Goal: Task Accomplishment & Management: Complete application form

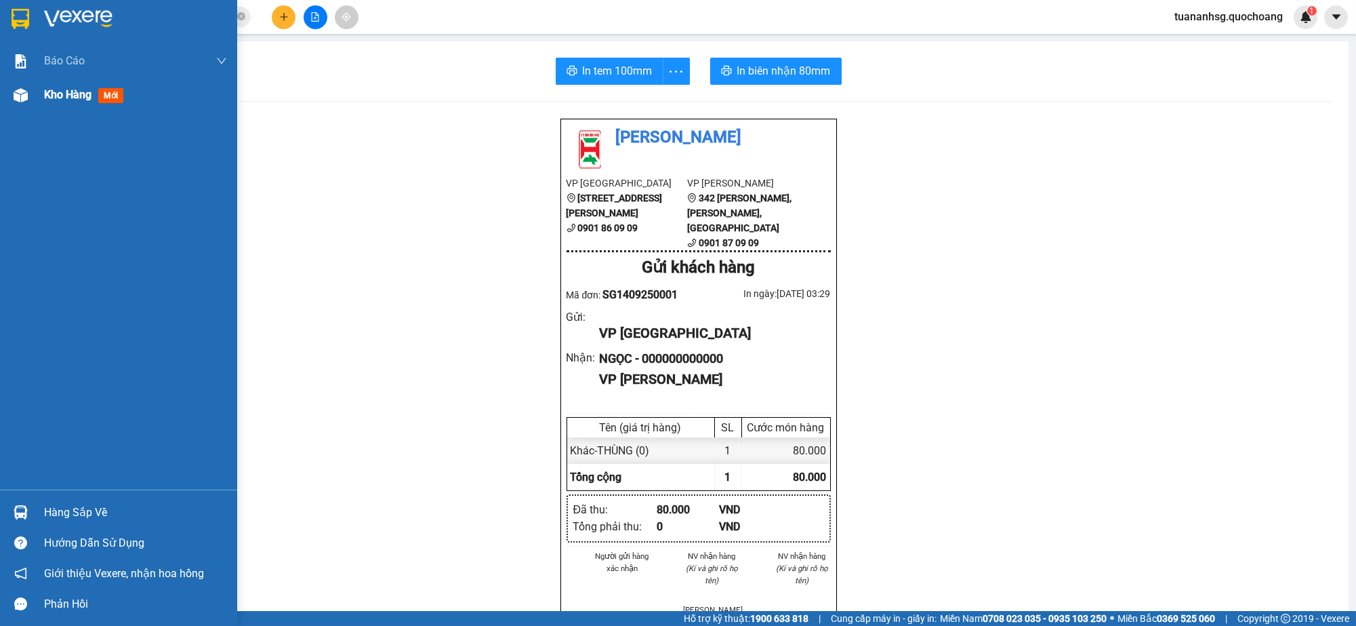
click at [39, 98] on div "Kho hàng mới" at bounding box center [118, 95] width 237 height 34
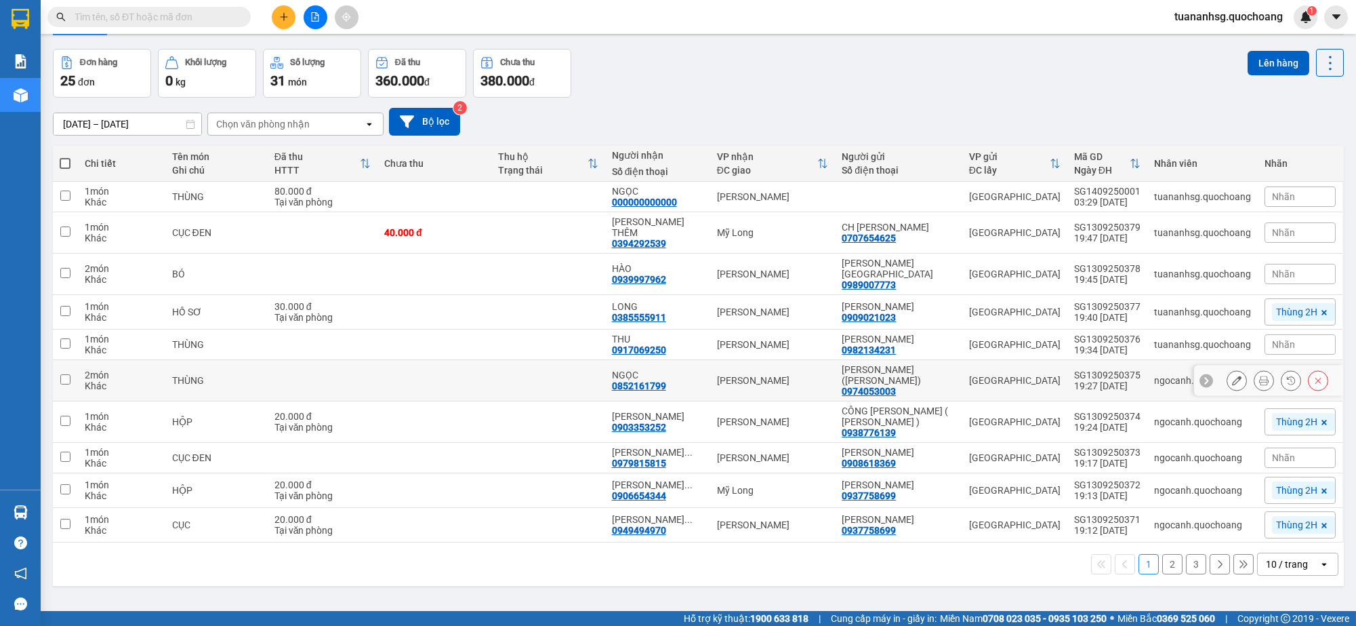
scroll to position [62, 0]
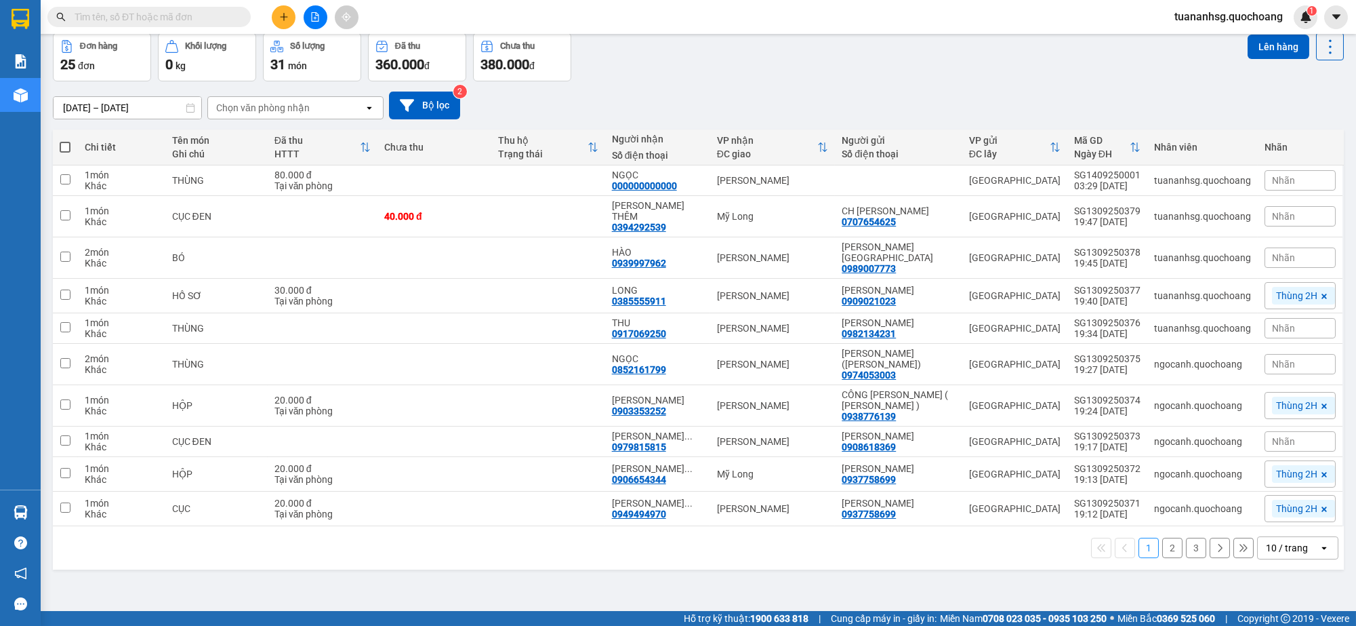
click at [1283, 541] on div "10 / trang" at bounding box center [1287, 548] width 42 height 14
click at [1292, 497] on span "100 / trang" at bounding box center [1279, 497] width 49 height 14
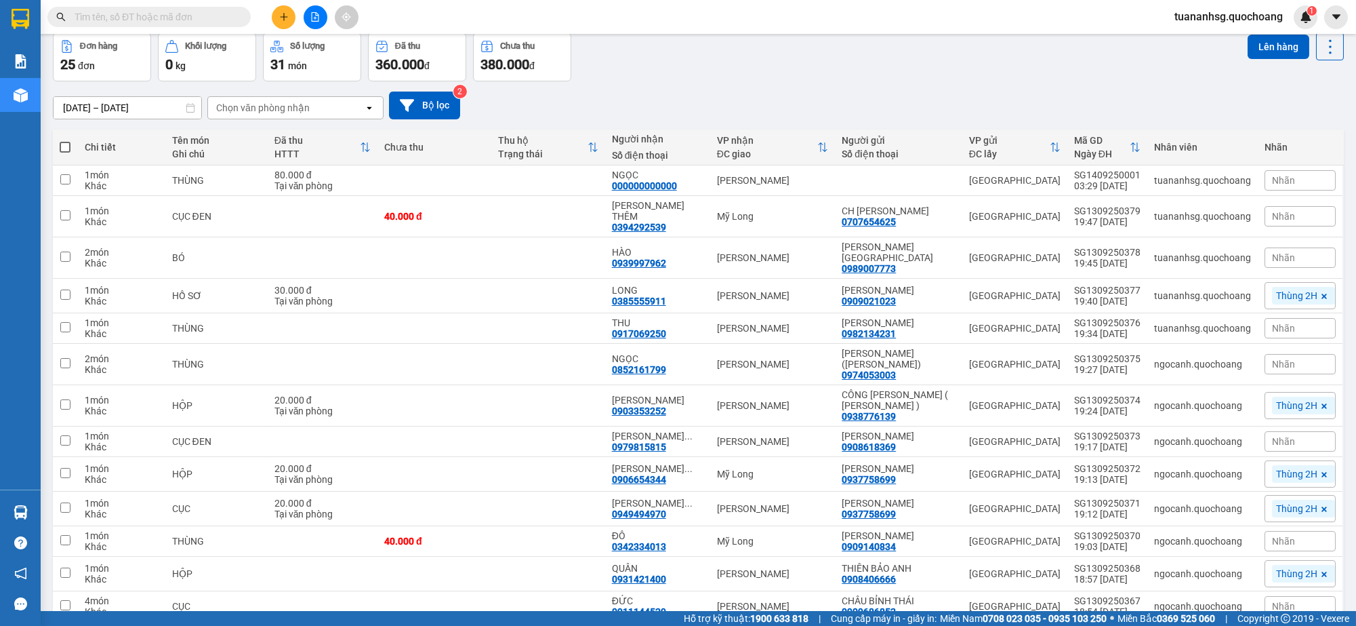
click at [60, 145] on span at bounding box center [65, 147] width 11 height 11
click at [65, 140] on input "checkbox" at bounding box center [65, 140] width 0 height 0
checkbox input "true"
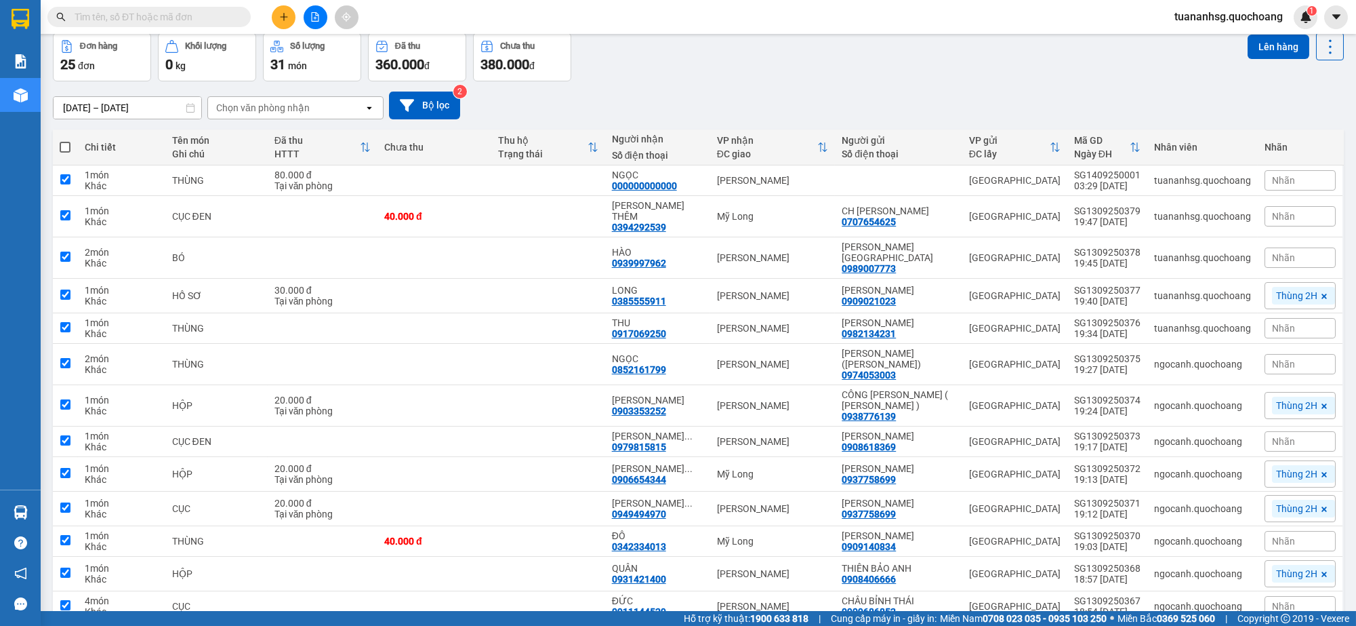
checkbox input "true"
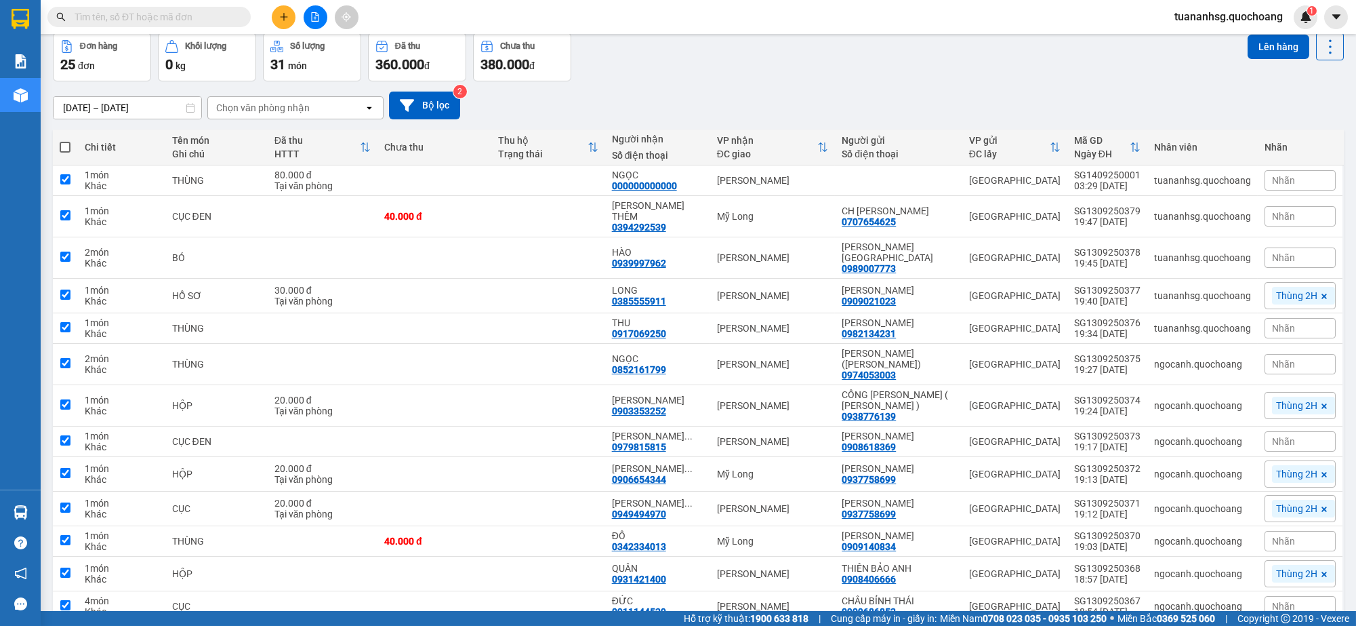
checkbox input "true"
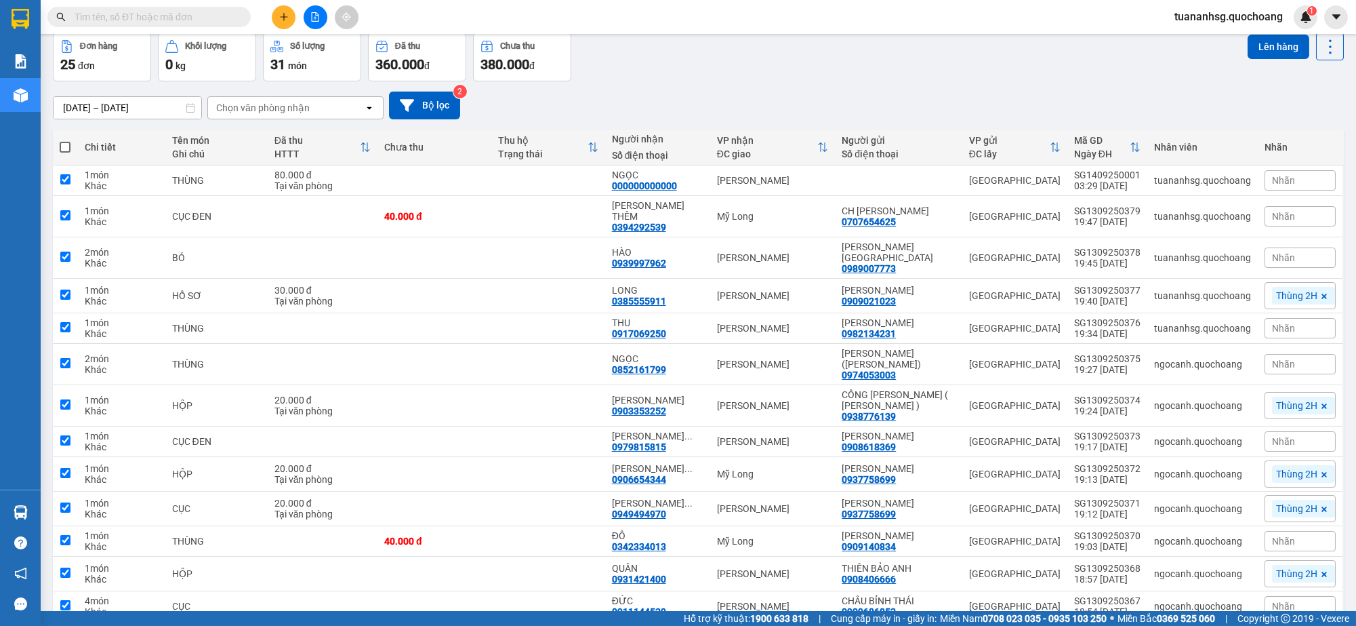
checkbox input "true"
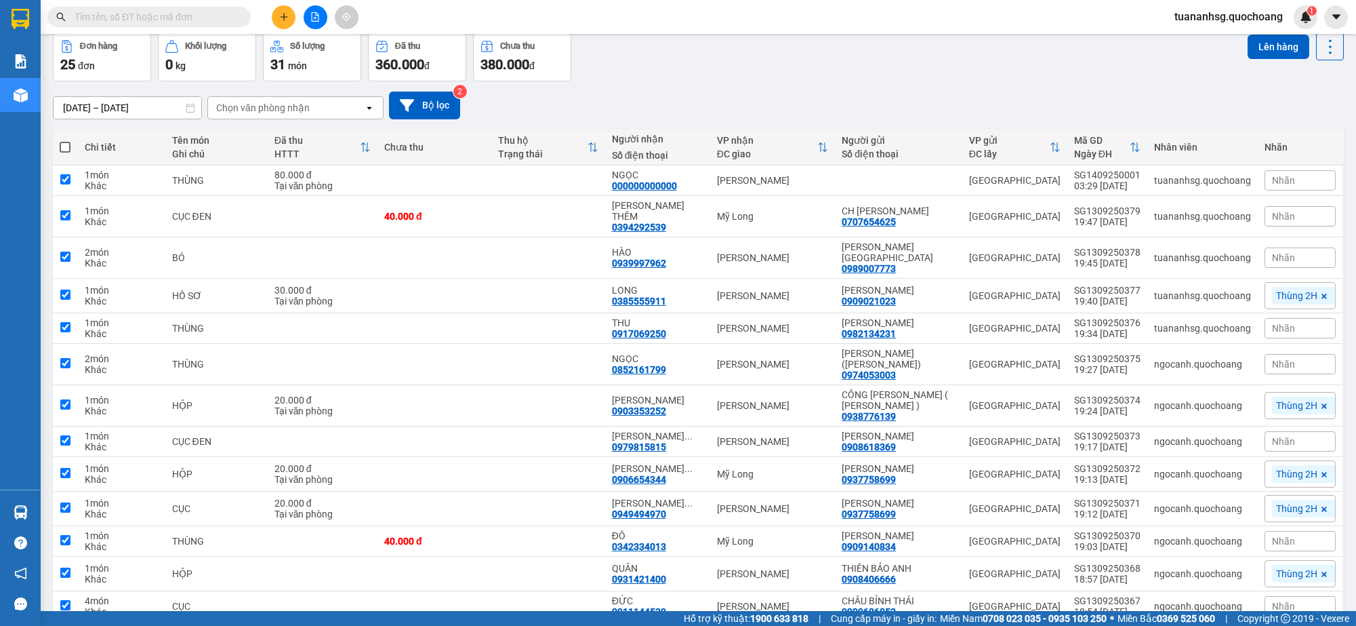
checkbox input "true"
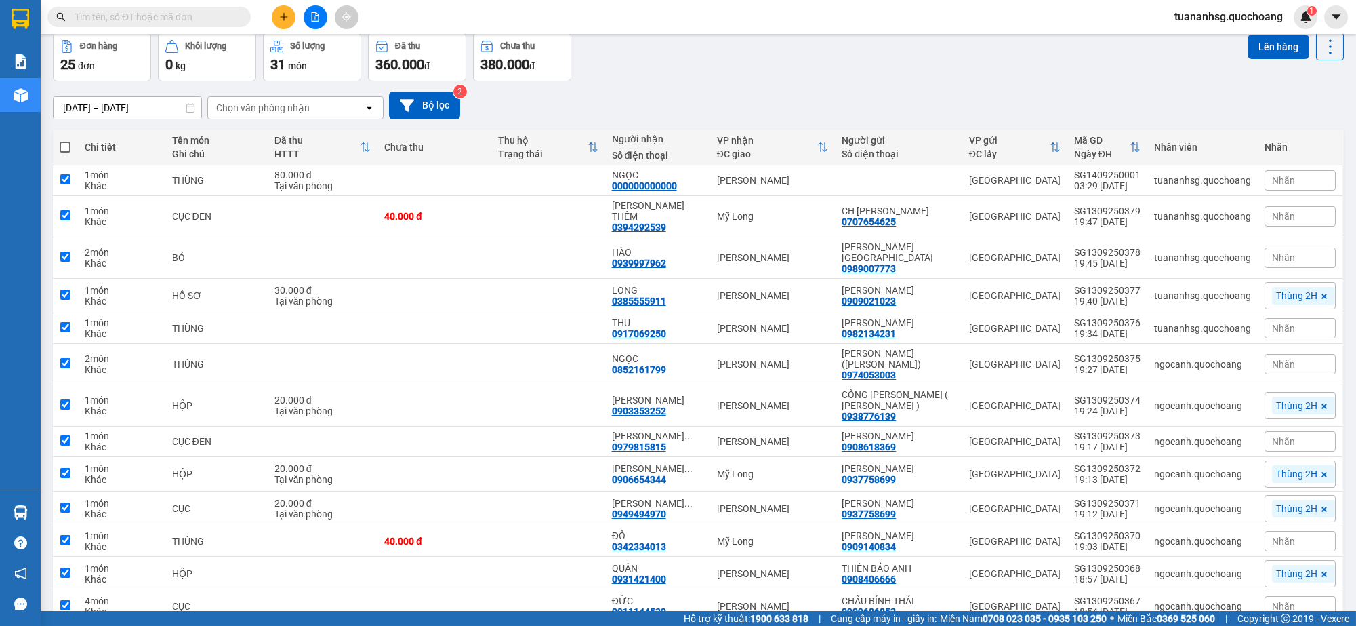
checkbox input "true"
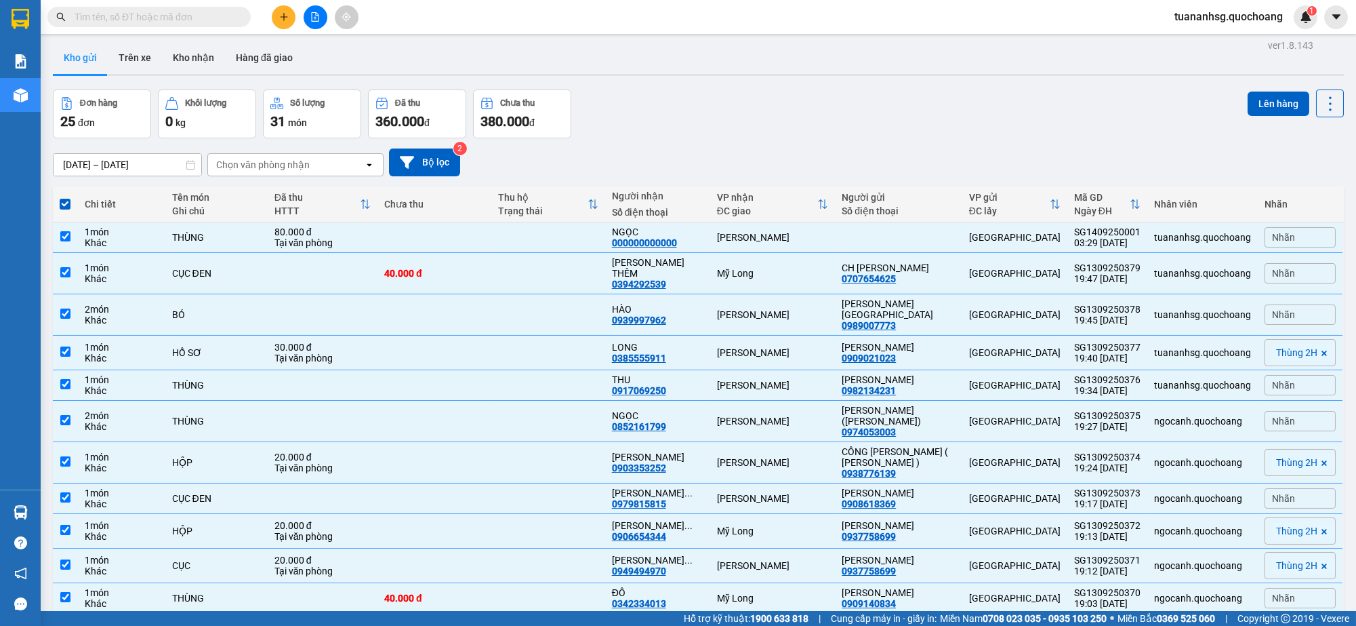
scroll to position [0, 0]
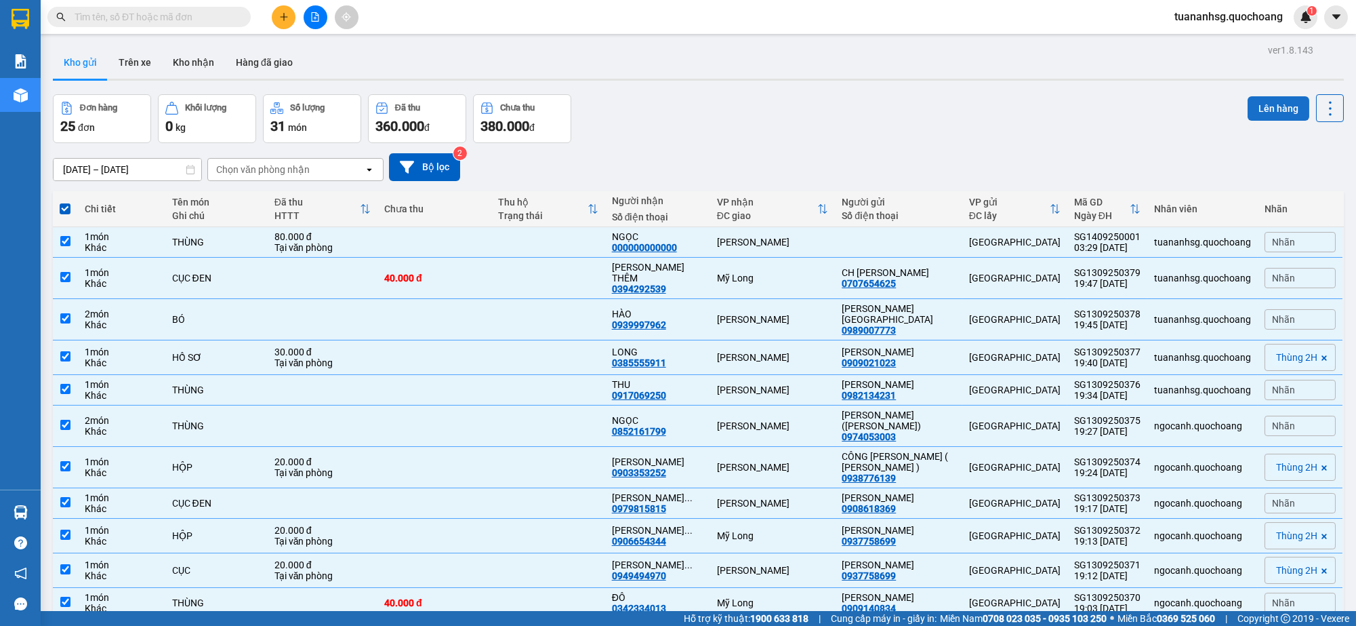
click at [1257, 108] on button "Lên hàng" at bounding box center [1279, 108] width 62 height 24
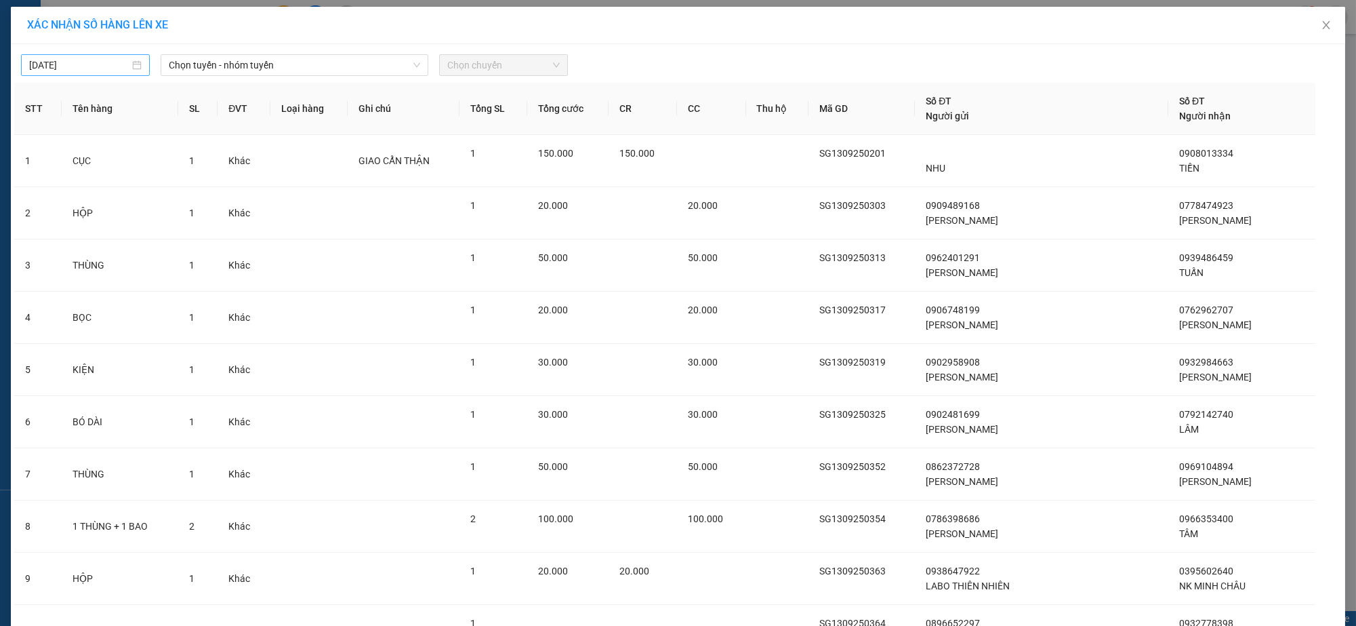
type input "[DATE]"
click at [81, 65] on input "[DATE]" at bounding box center [79, 65] width 100 height 15
click at [208, 62] on span "Chọn tuyến - nhóm tuyến" at bounding box center [295, 65] width 252 height 20
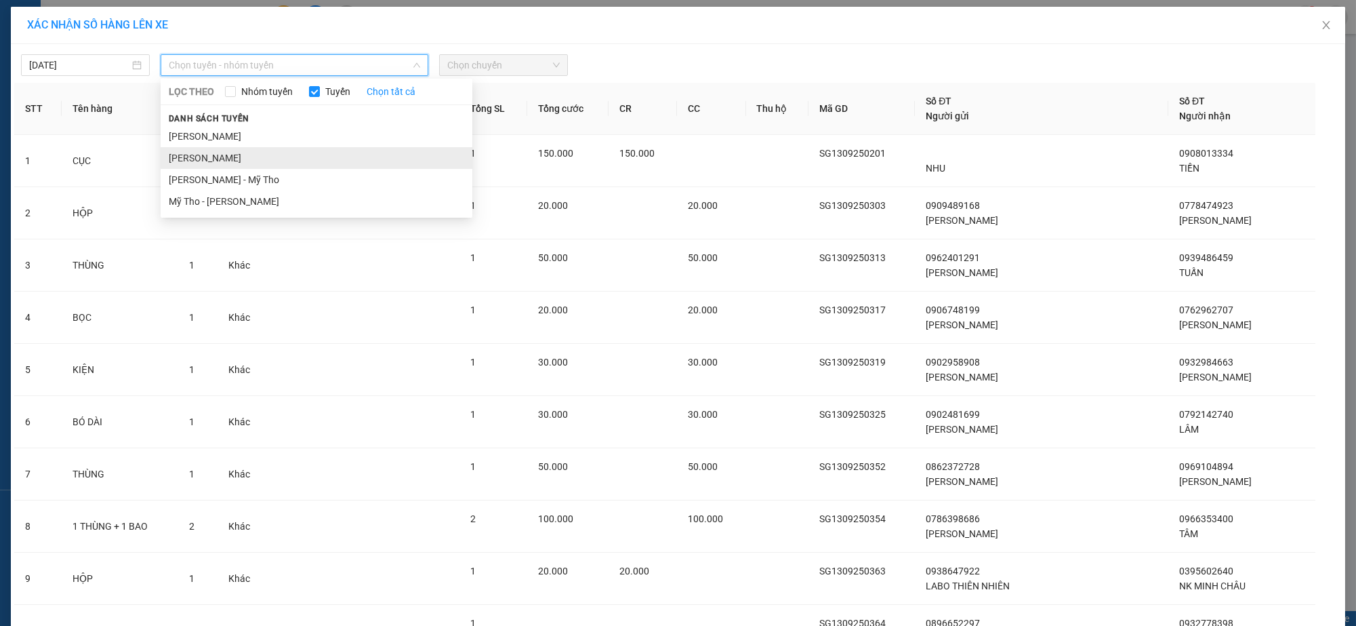
click at [248, 151] on li "Hồ Chí Minh - Cao Lãnh" at bounding box center [317, 158] width 312 height 22
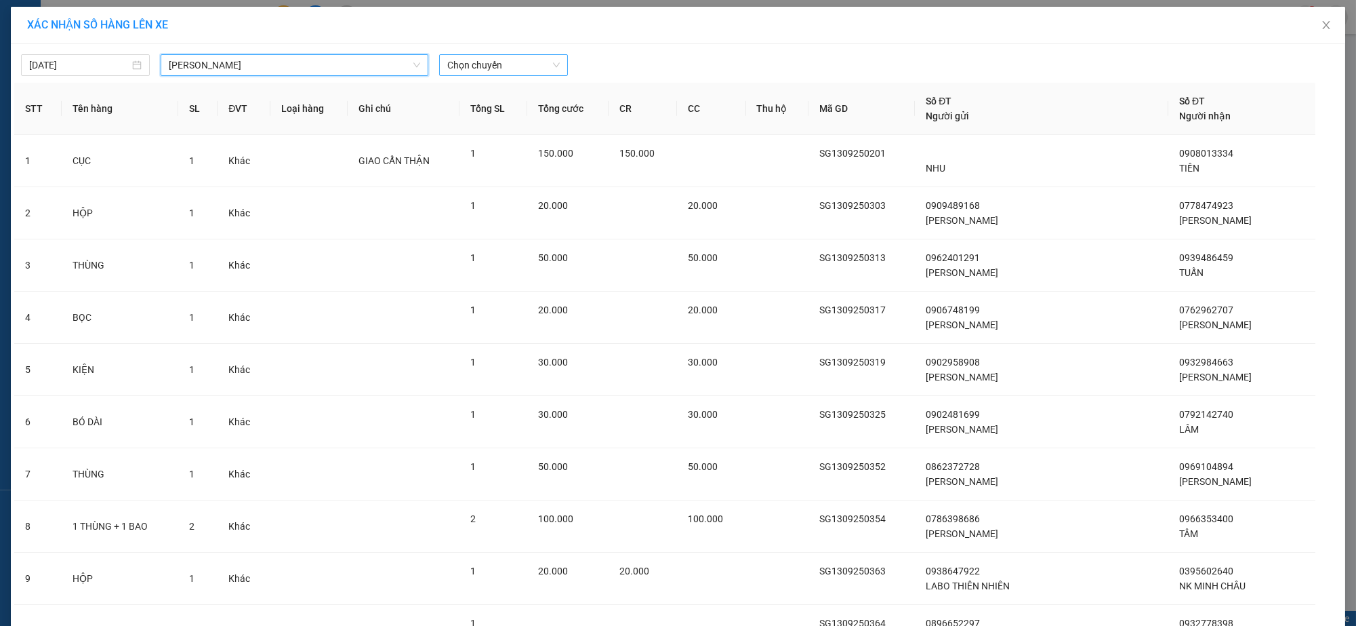
click at [459, 65] on span "Chọn chuyến" at bounding box center [503, 65] width 113 height 20
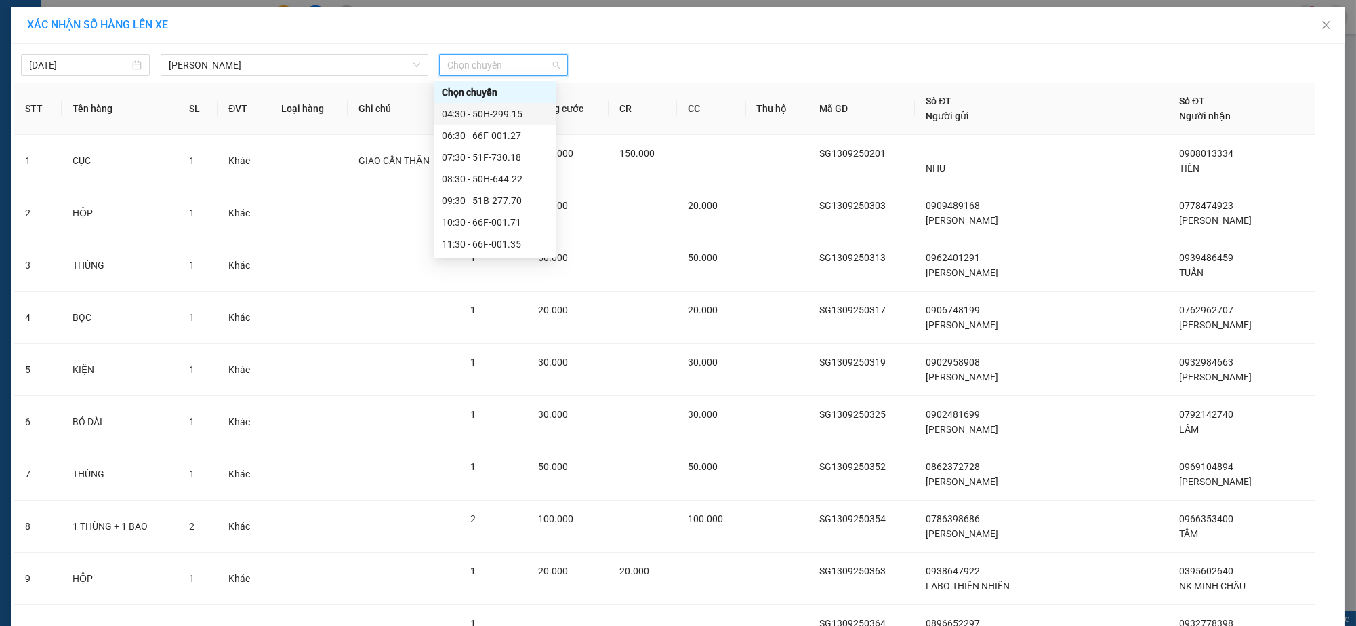
click at [460, 111] on div "04:30 - 50H-299.15" at bounding box center [495, 113] width 106 height 15
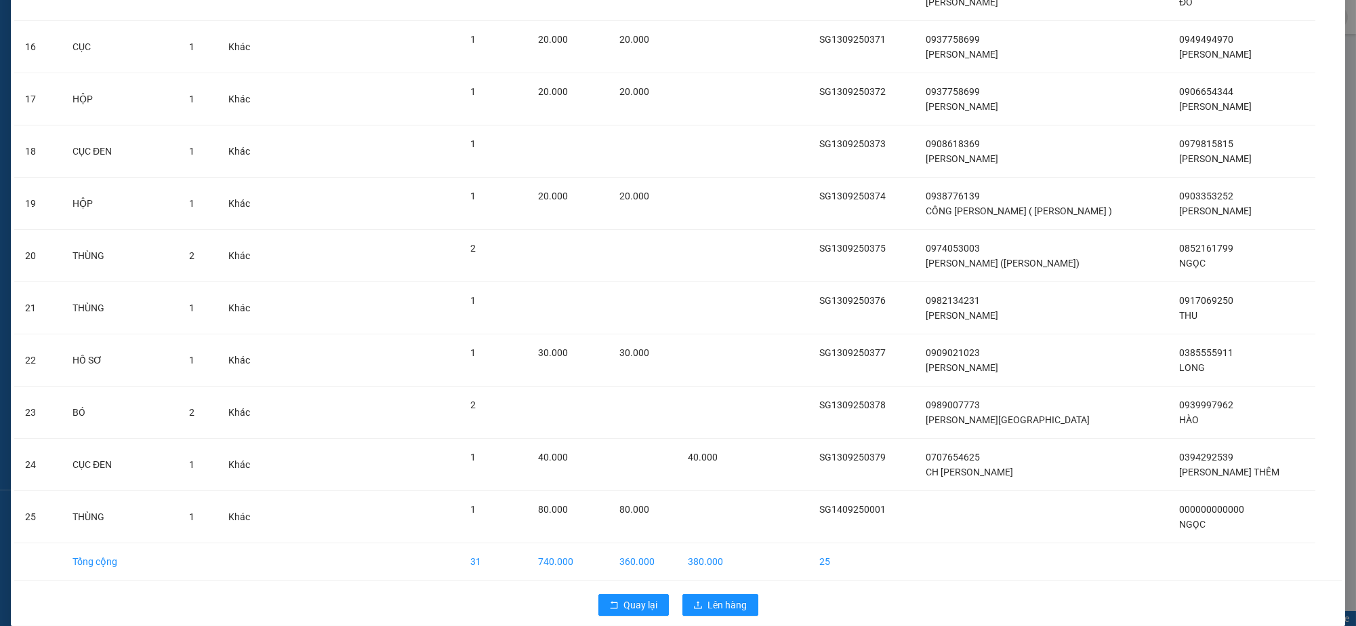
scroll to position [920, 0]
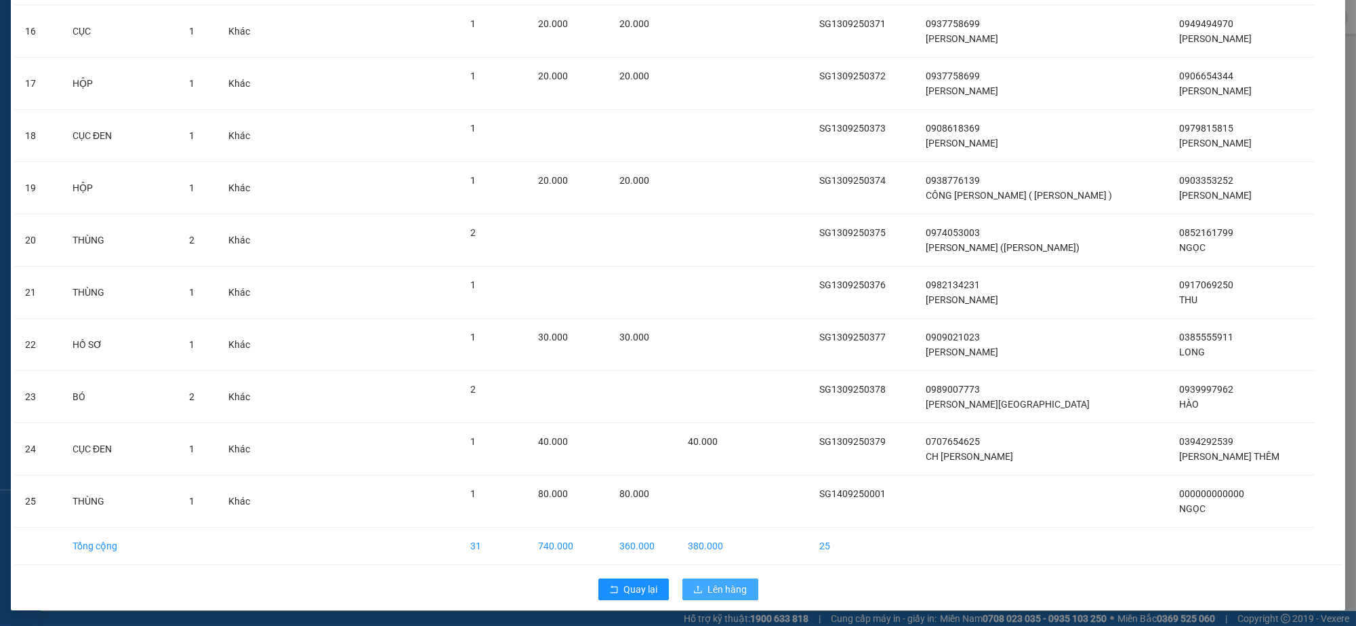
click at [724, 588] on span "Lên hàng" at bounding box center [727, 588] width 39 height 15
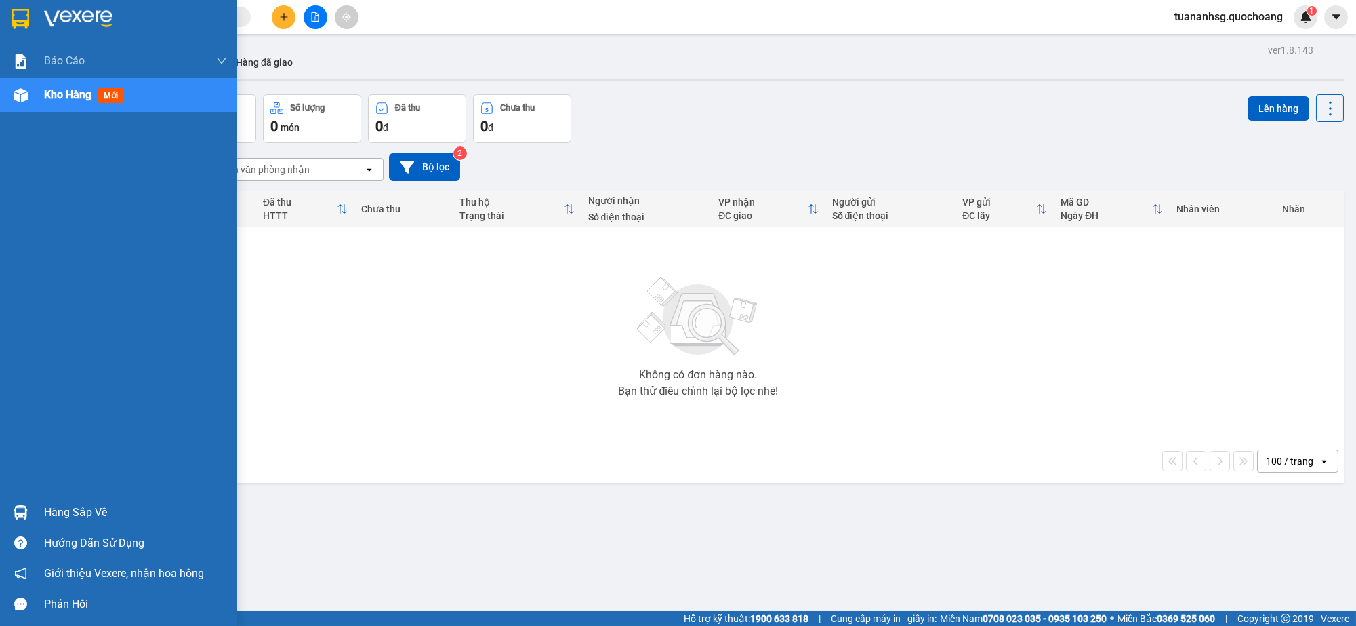
click at [68, 523] on div "Hàng sắp về" at bounding box center [118, 512] width 237 height 30
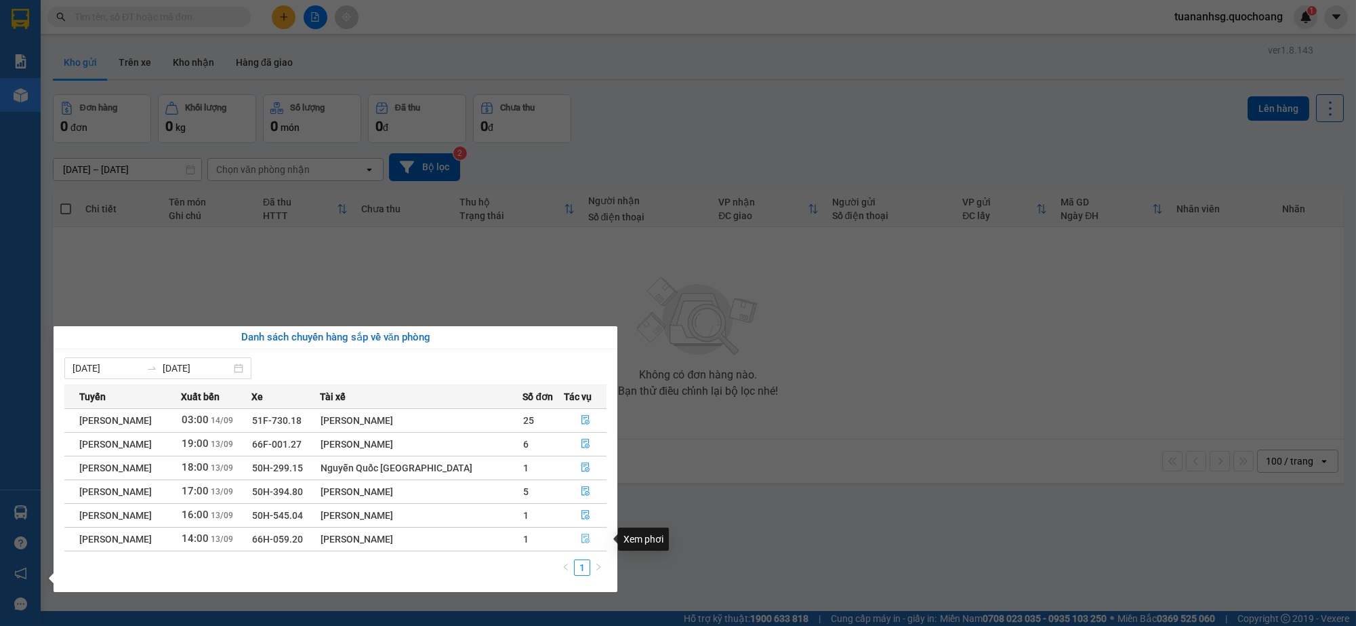
click at [586, 540] on icon "file-done" at bounding box center [585, 537] width 9 height 9
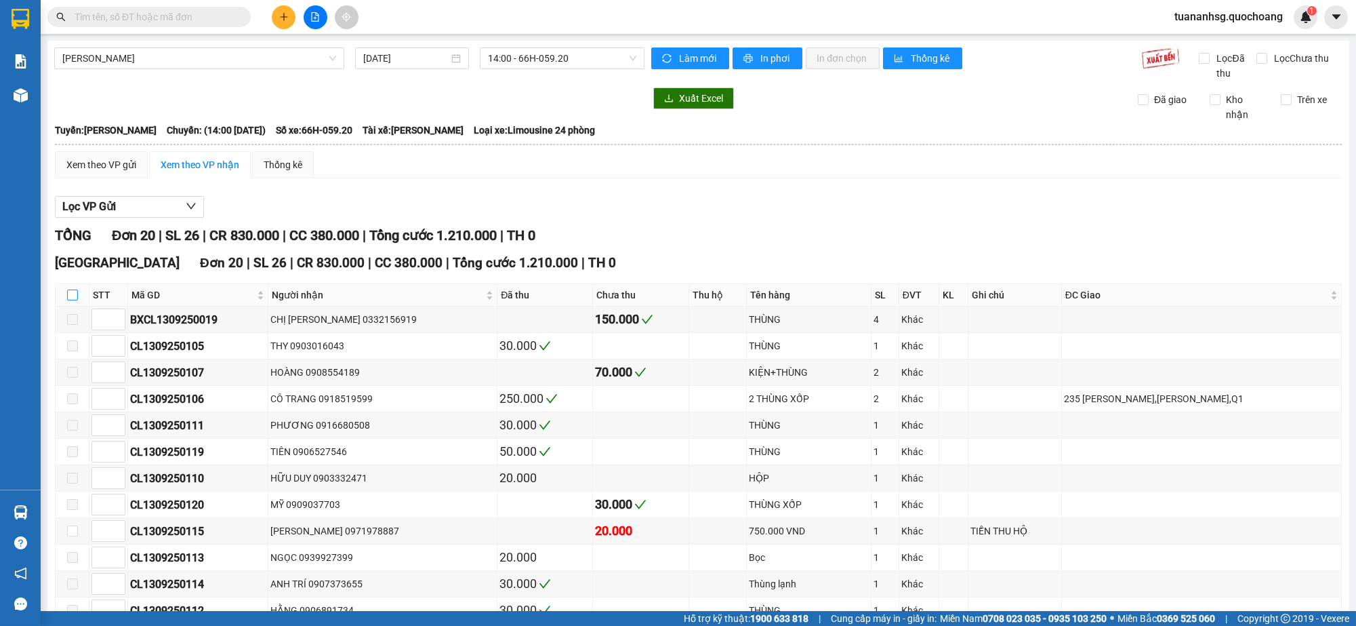
click at [70, 299] on input "checkbox" at bounding box center [72, 294] width 11 height 11
checkbox input "true"
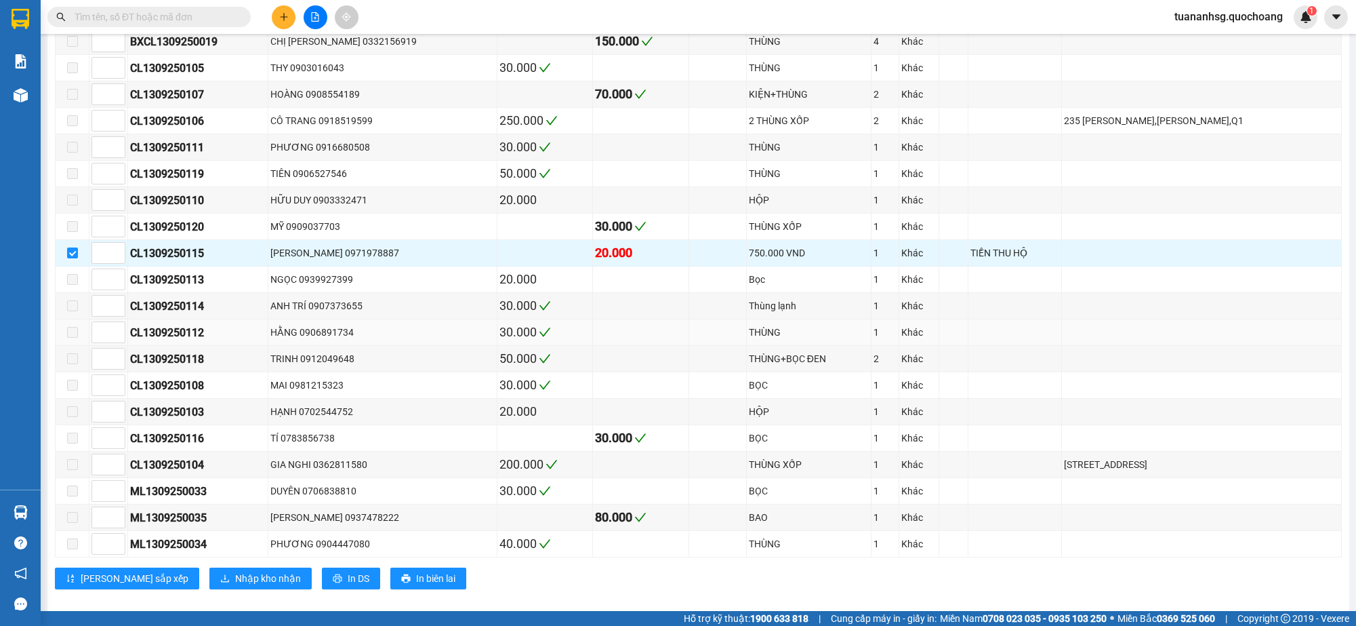
scroll to position [295, 0]
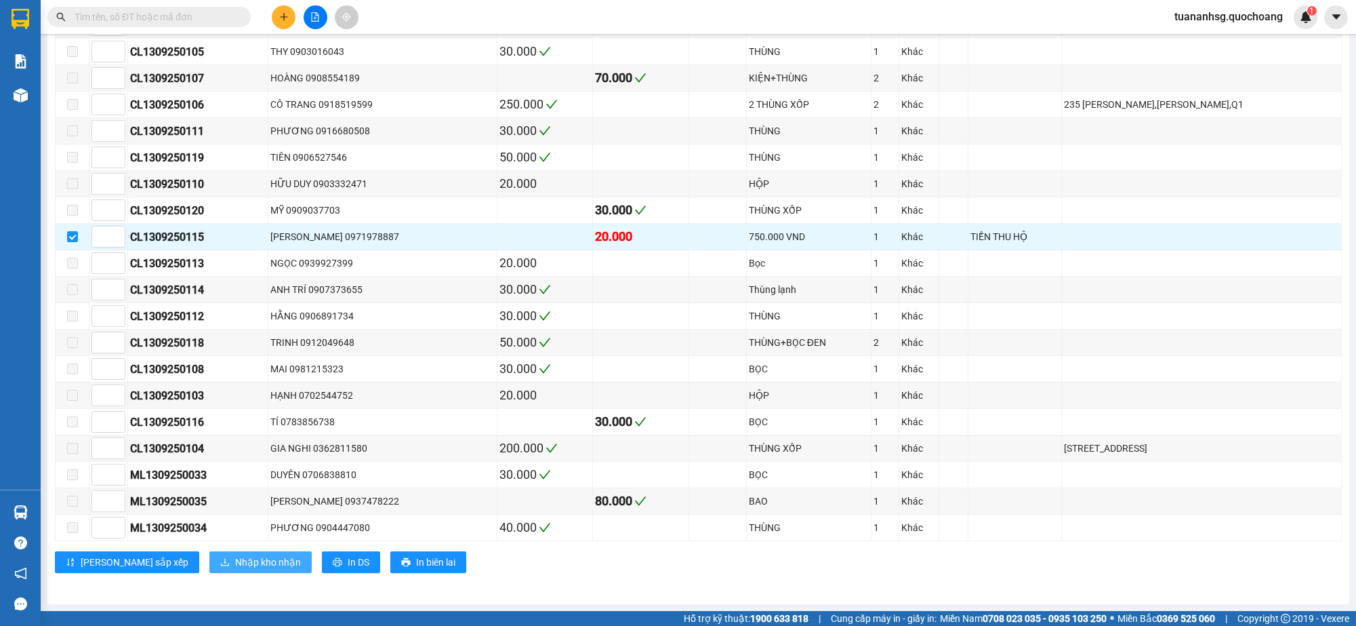
click at [235, 560] on span "Nhập kho nhận" at bounding box center [268, 561] width 66 height 15
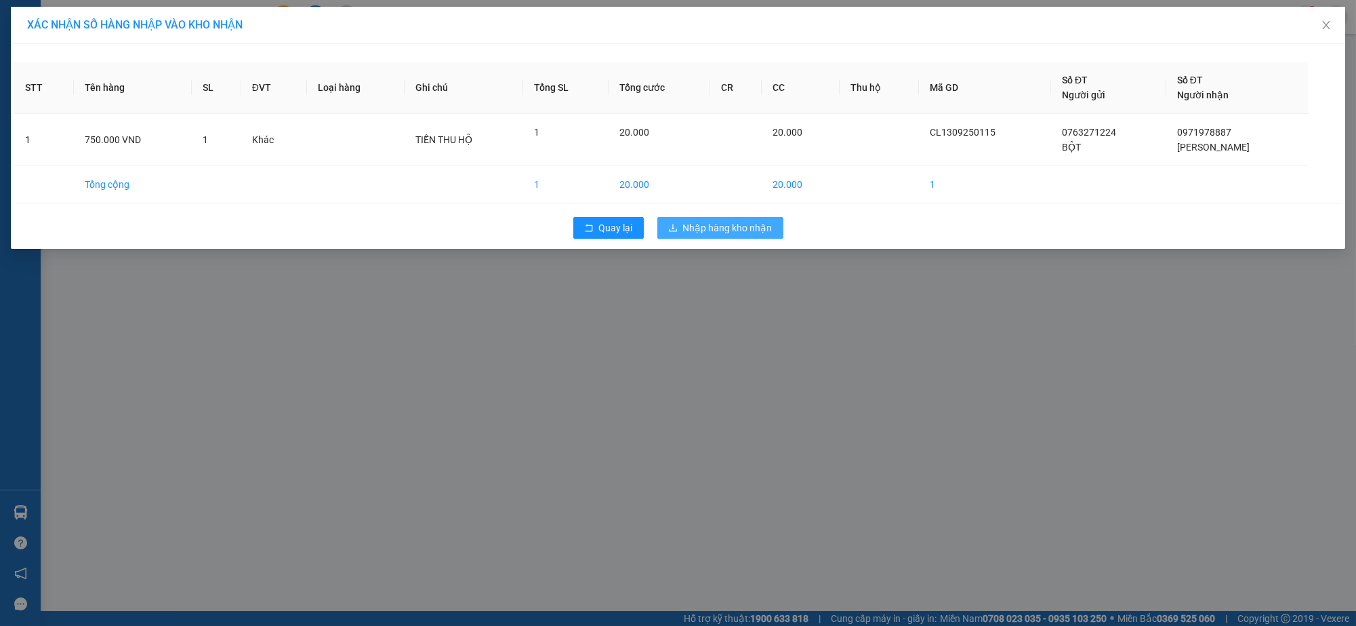
click at [730, 230] on span "Nhập hàng kho nhận" at bounding box center [727, 227] width 89 height 15
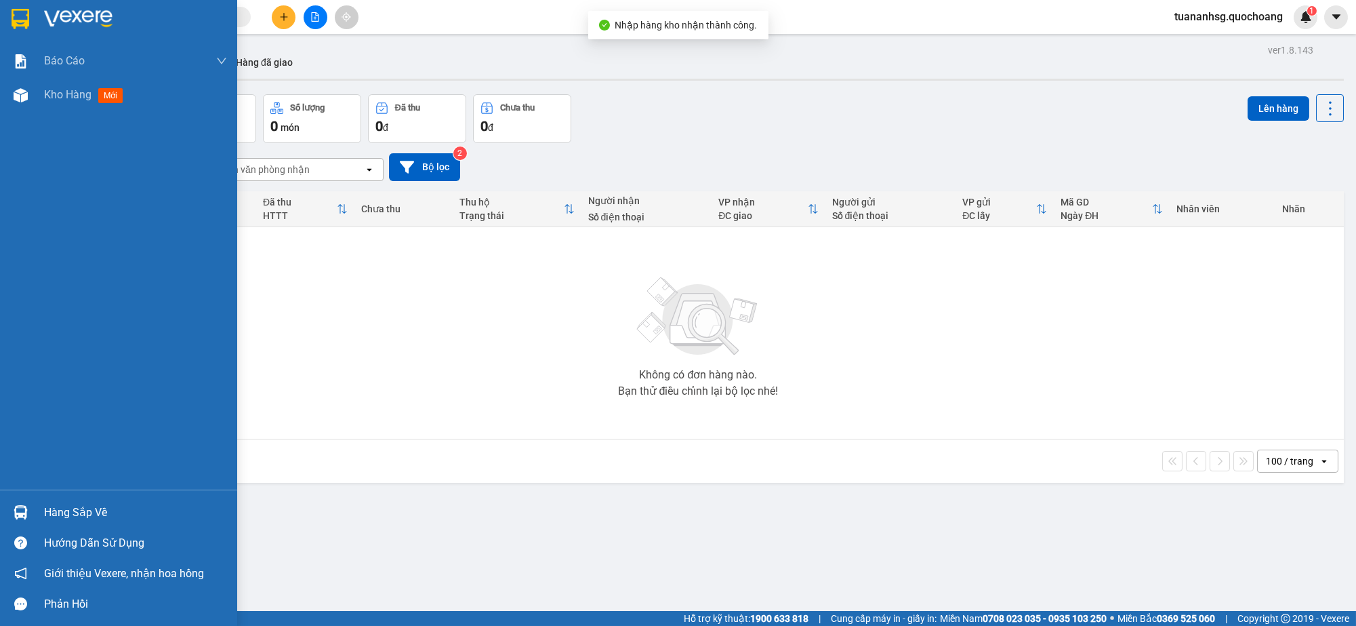
click at [59, 517] on div "Hàng sắp về" at bounding box center [135, 512] width 183 height 20
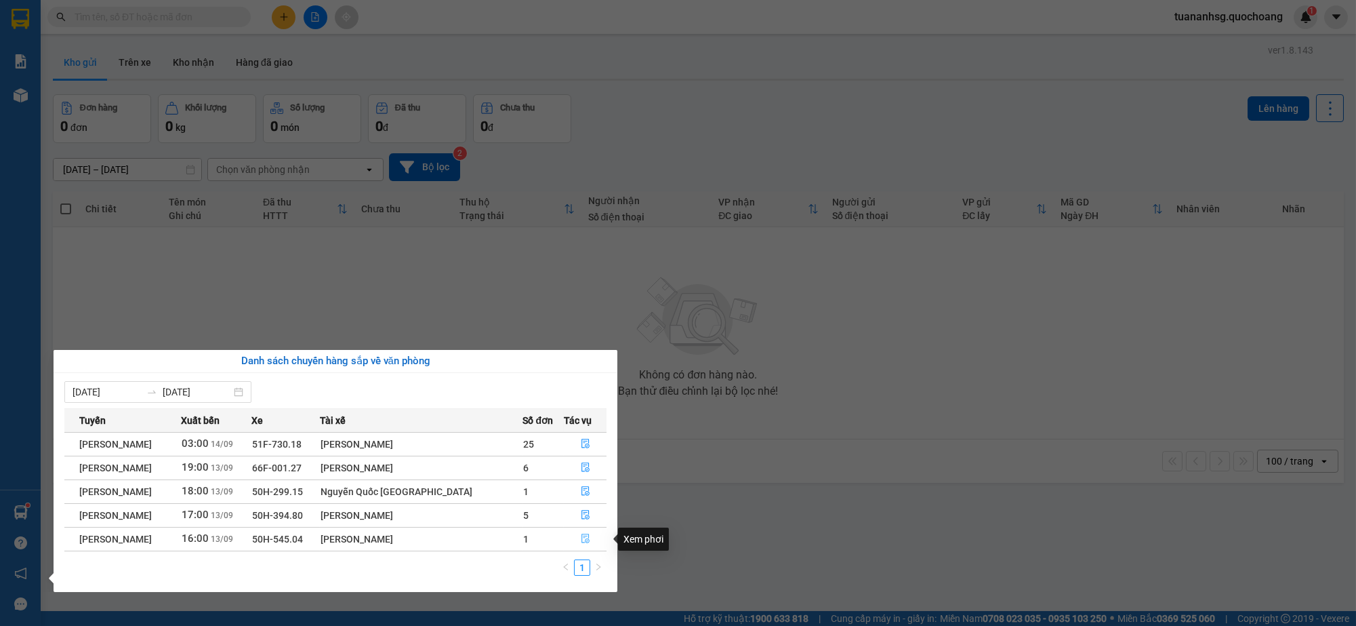
click at [585, 539] on icon "file-done" at bounding box center [585, 537] width 8 height 9
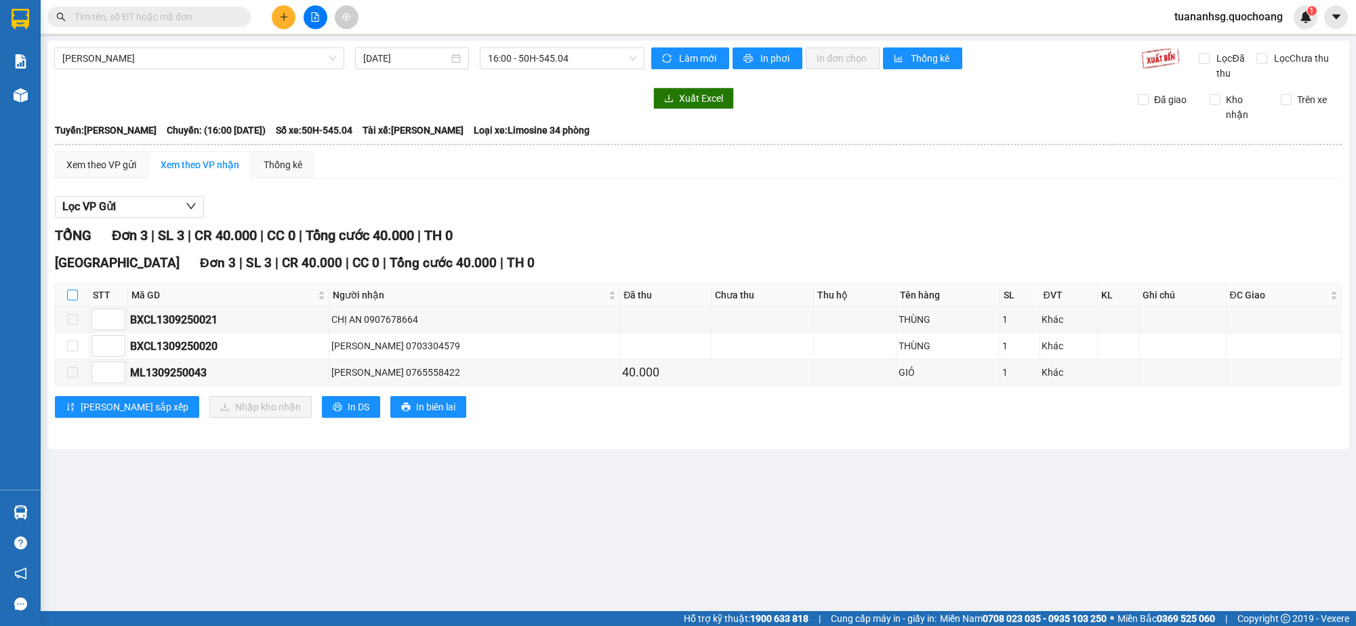
click at [67, 289] on input "checkbox" at bounding box center [72, 294] width 11 height 11
checkbox input "true"
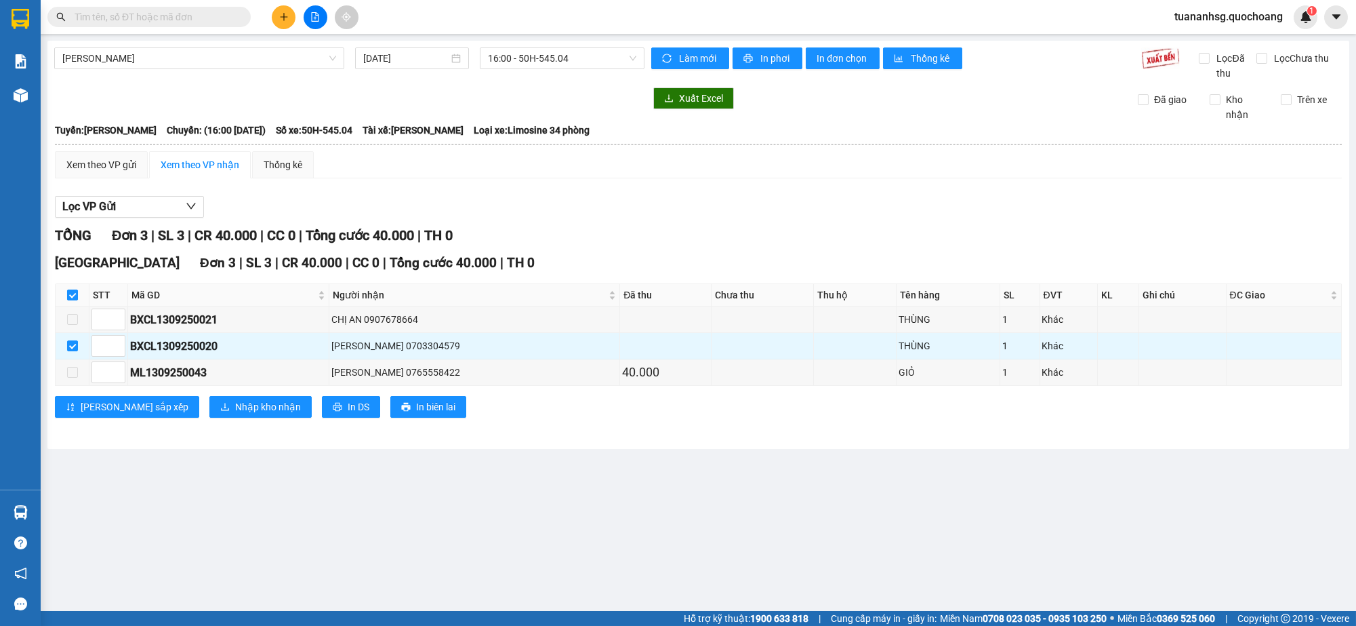
click at [67, 289] on input "checkbox" at bounding box center [72, 294] width 11 height 11
checkbox input "false"
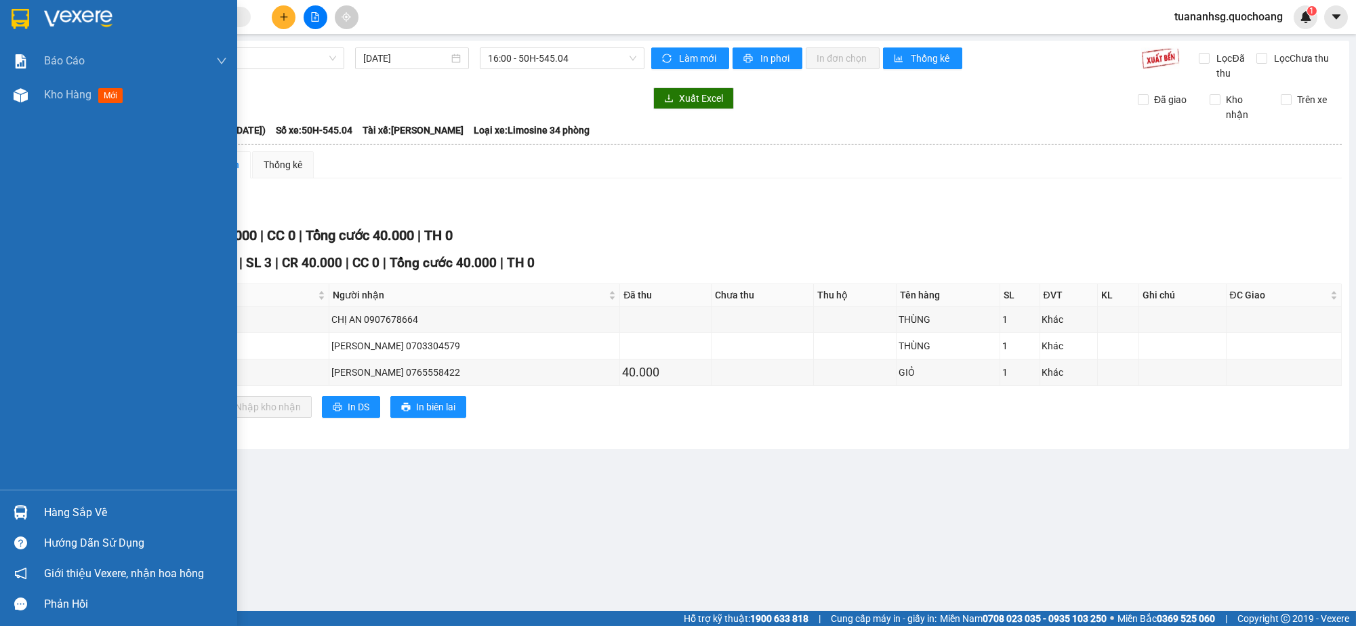
click at [71, 510] on div "Hàng sắp về" at bounding box center [135, 512] width 183 height 20
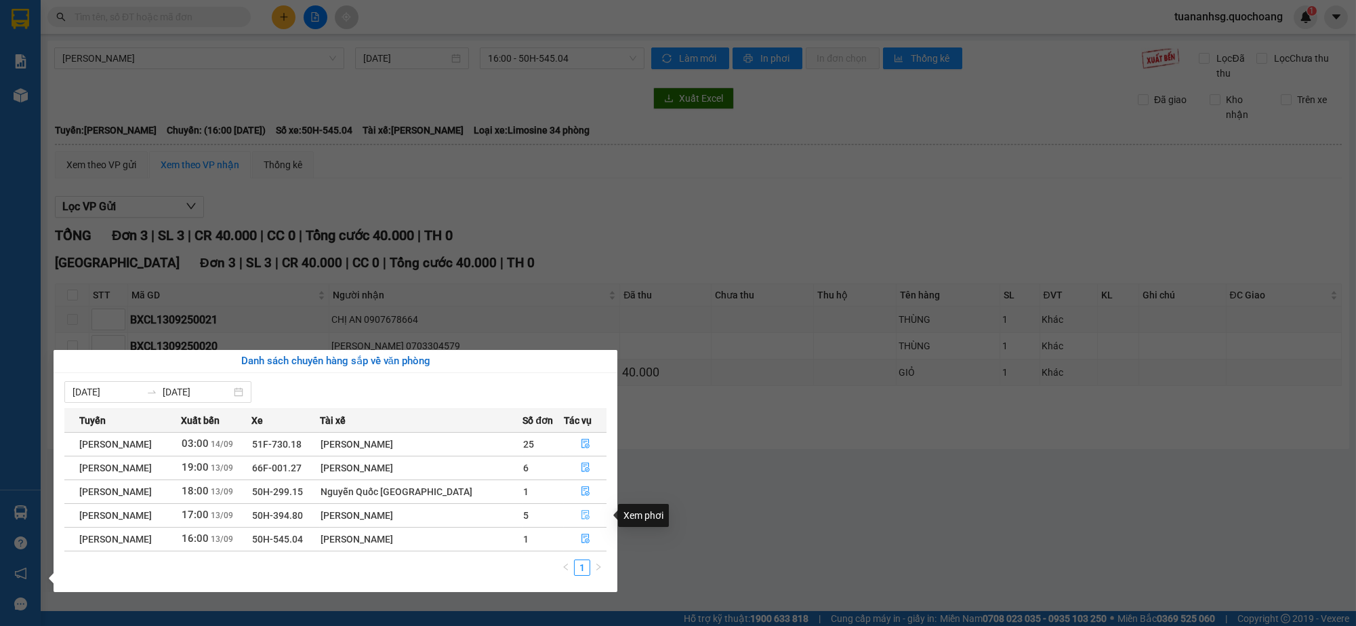
click at [586, 518] on icon "file-done" at bounding box center [585, 514] width 9 height 9
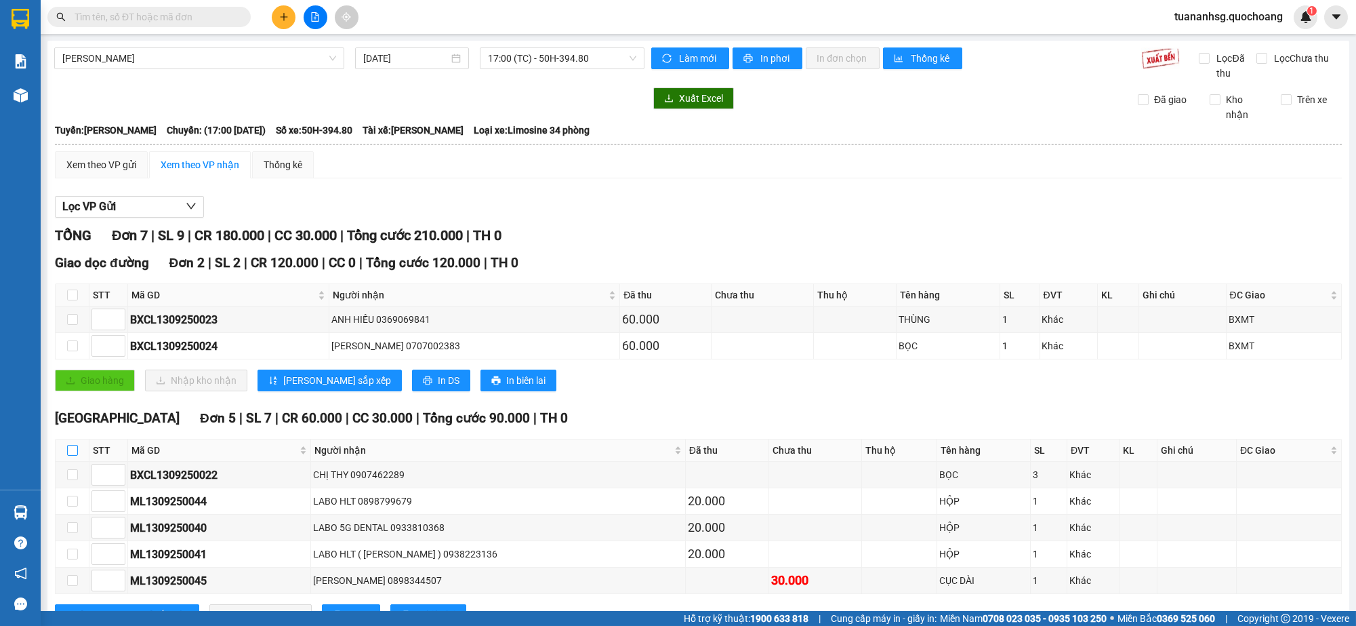
click at [73, 449] on input "checkbox" at bounding box center [72, 450] width 11 height 11
checkbox input "true"
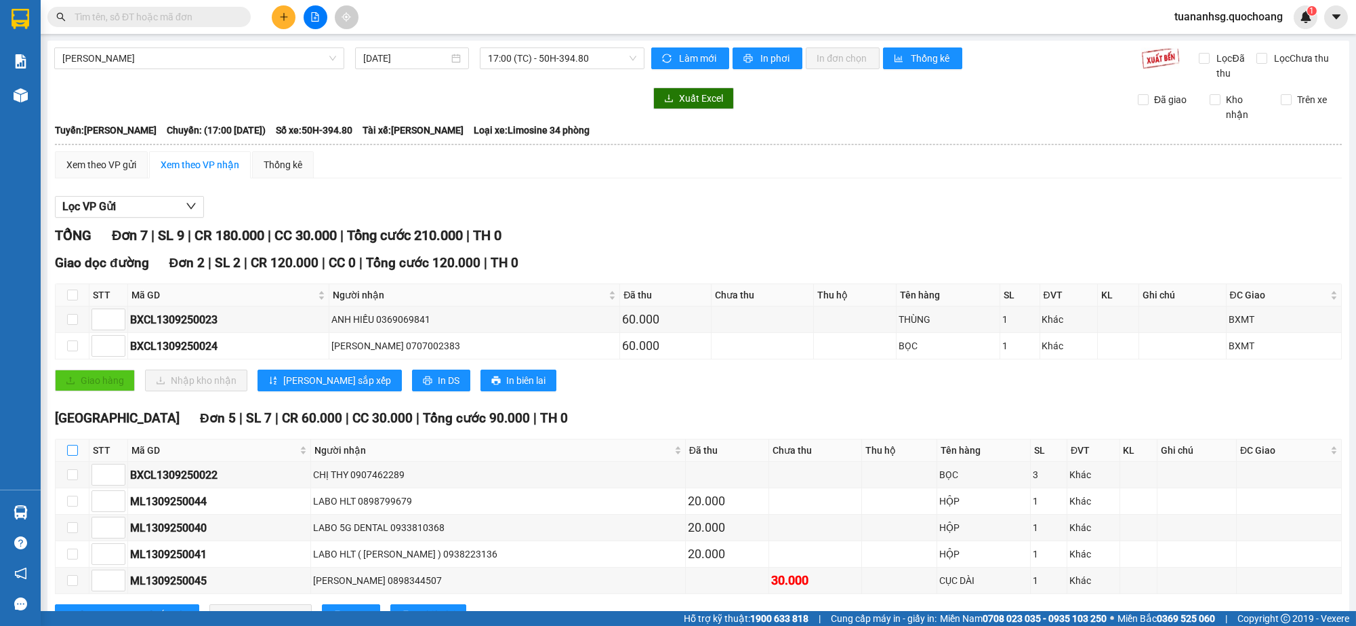
checkbox input "true"
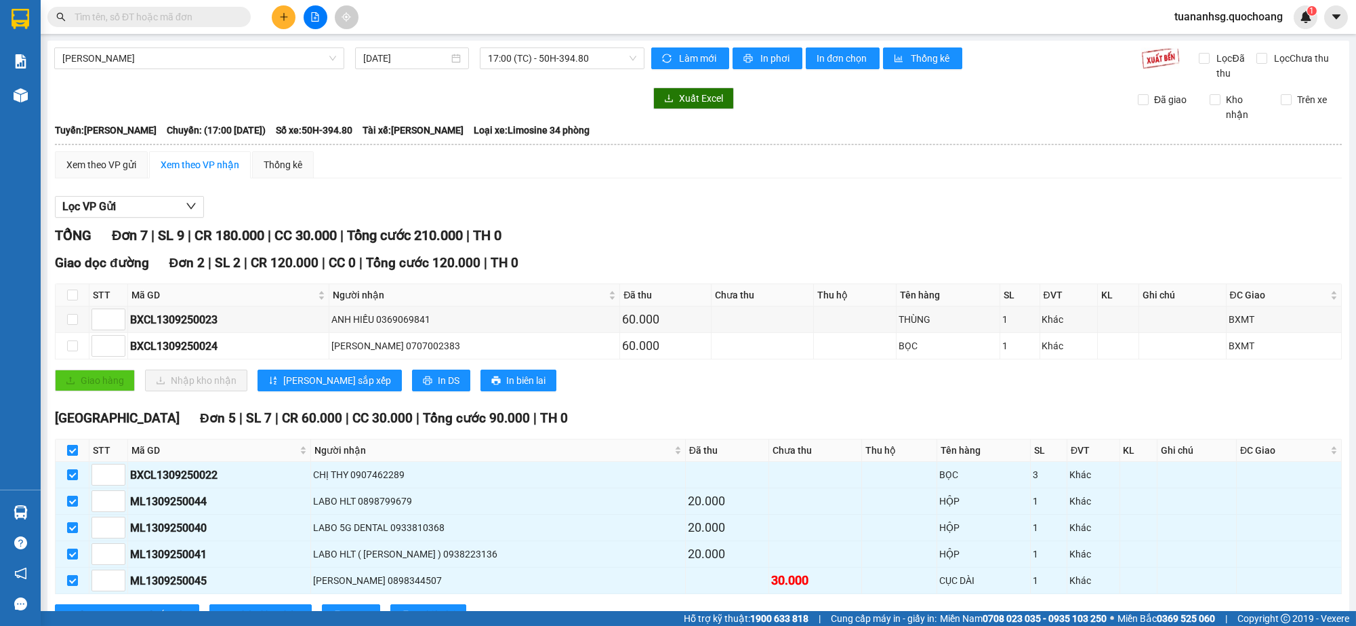
click at [73, 449] on input "checkbox" at bounding box center [72, 450] width 11 height 11
checkbox input "false"
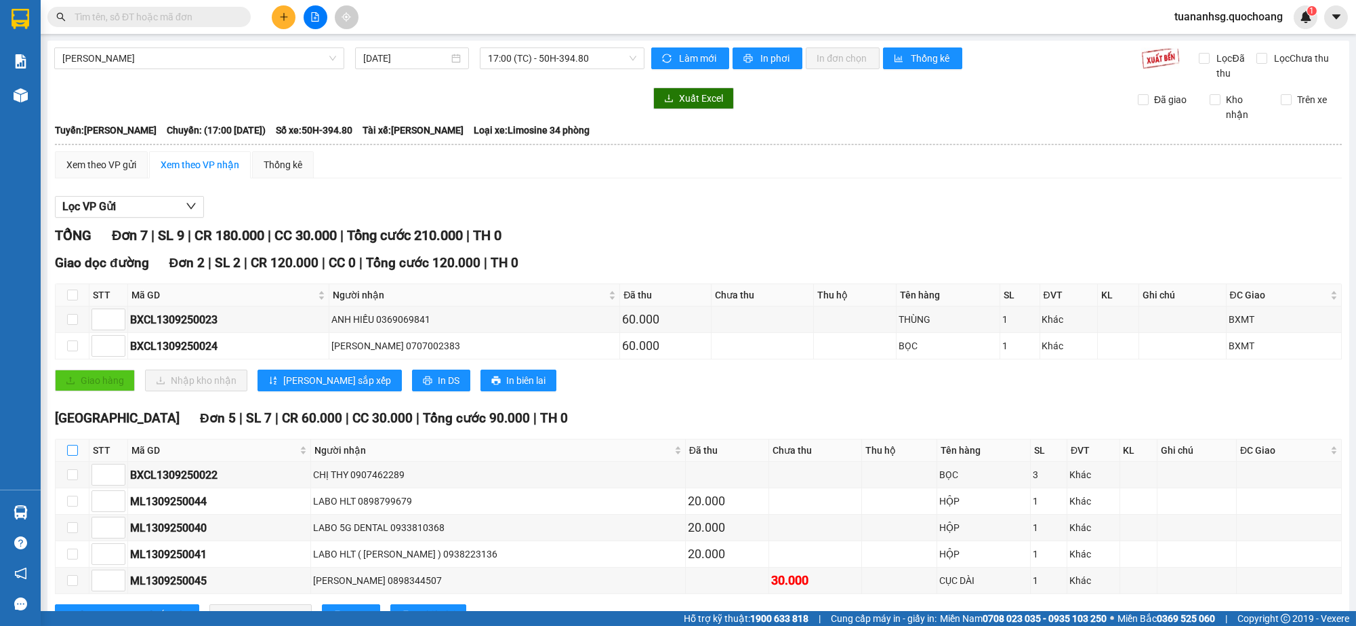
checkbox input "false"
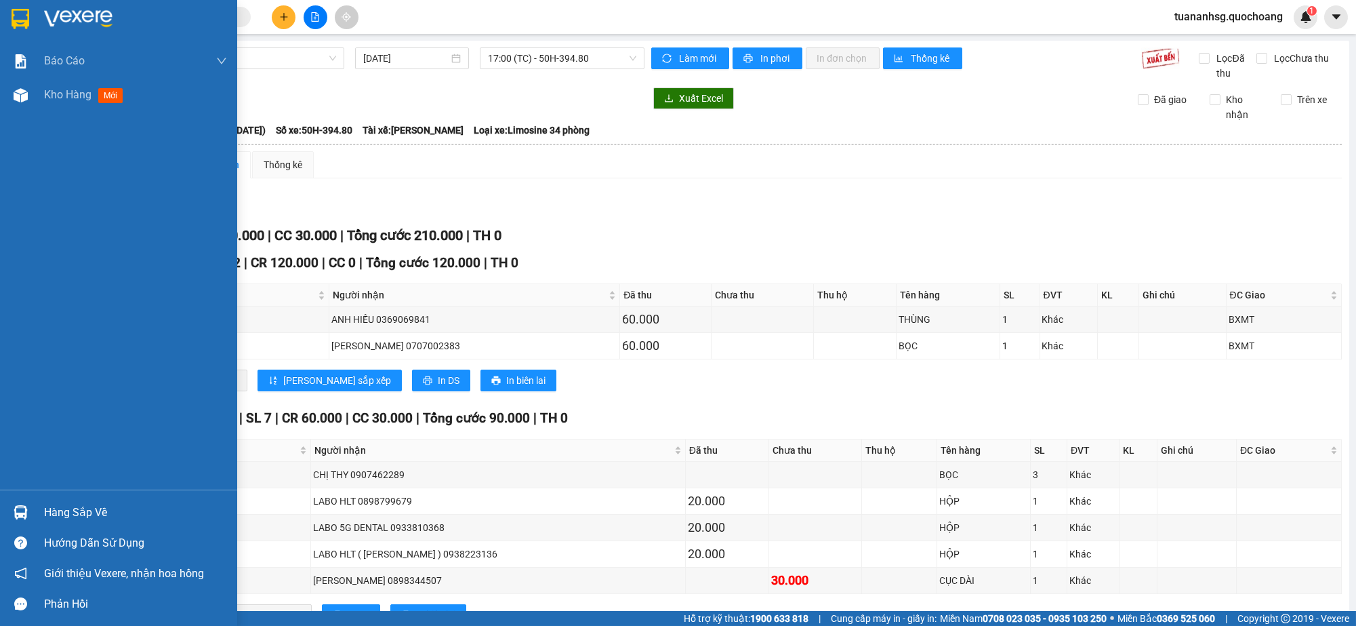
click at [40, 509] on div "Hàng sắp về" at bounding box center [118, 512] width 237 height 30
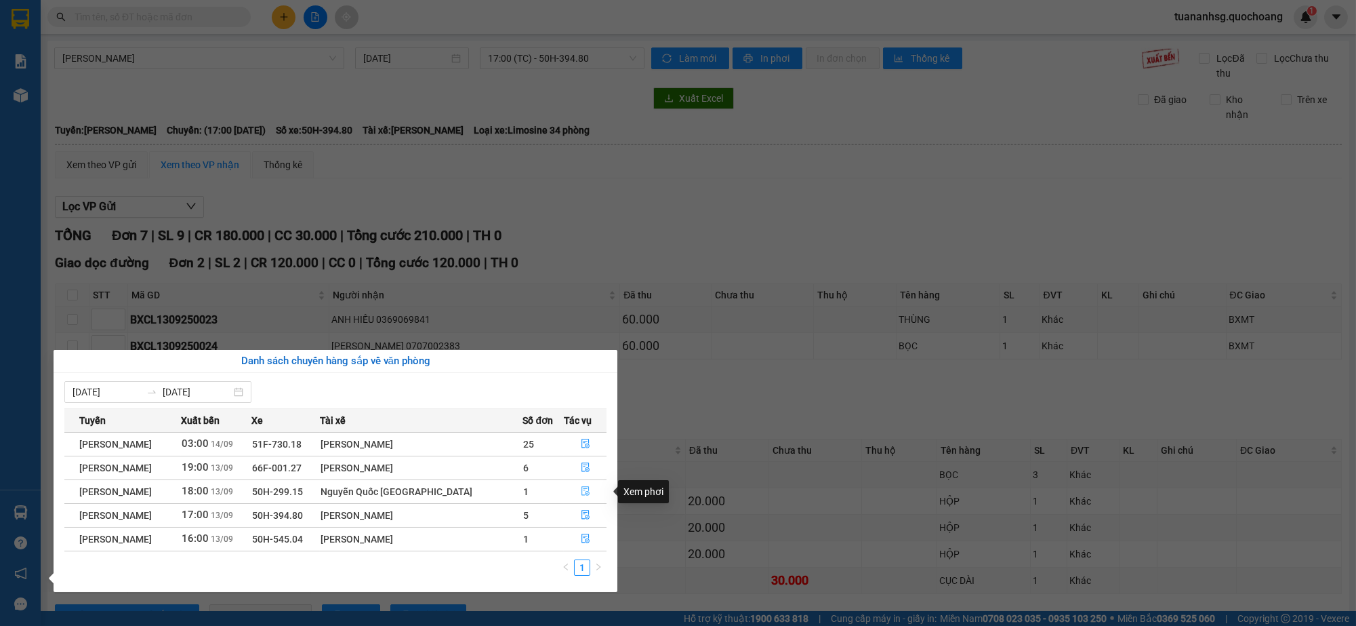
click at [586, 489] on icon "file-done" at bounding box center [585, 490] width 9 height 9
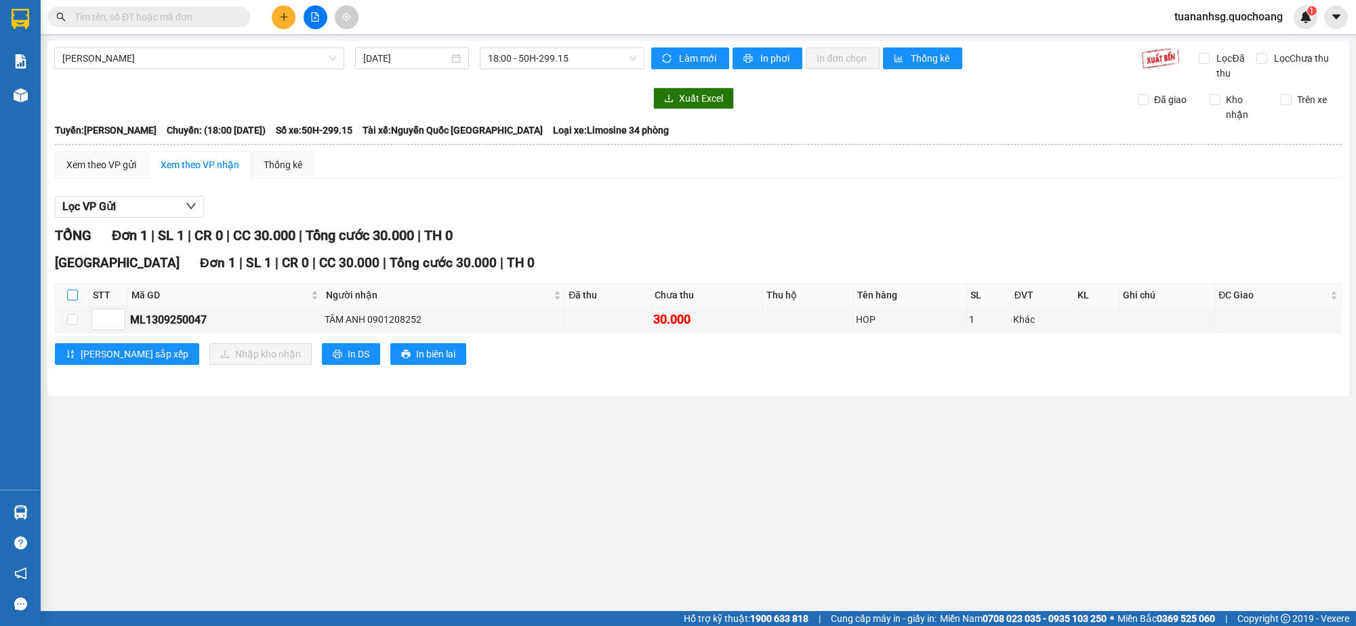
click at [68, 299] on input "checkbox" at bounding box center [72, 294] width 11 height 11
checkbox input "true"
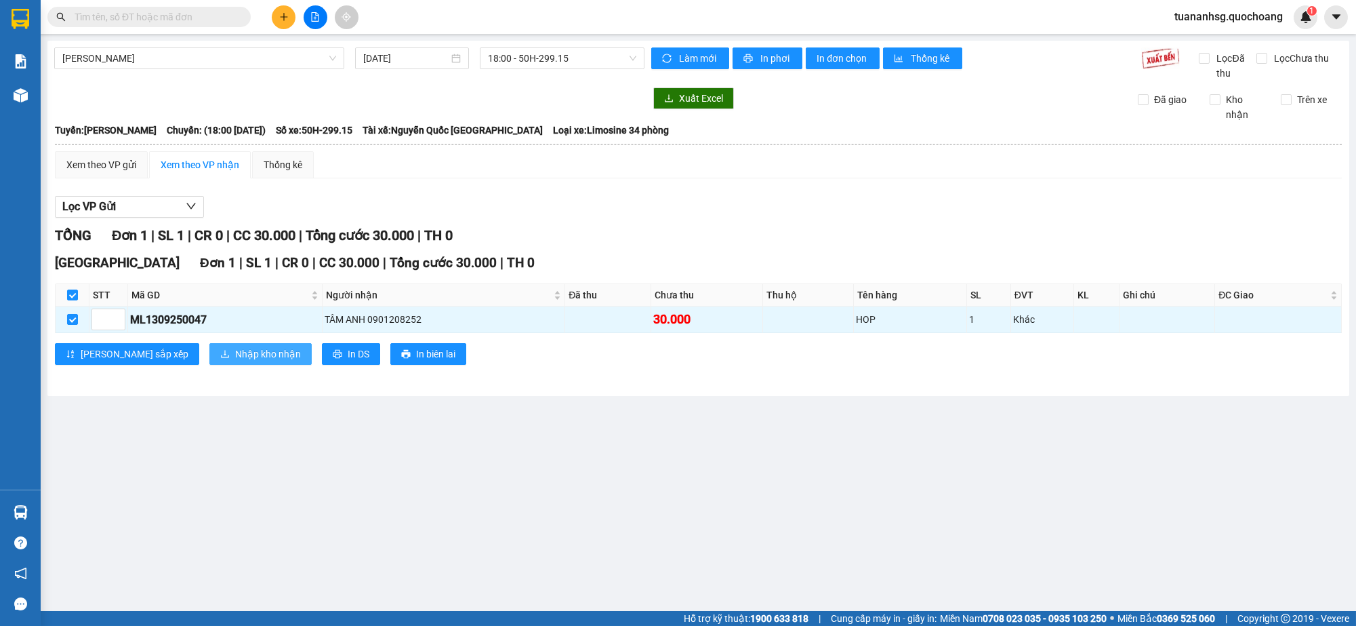
click at [209, 356] on button "Nhập kho nhận" at bounding box center [260, 354] width 102 height 22
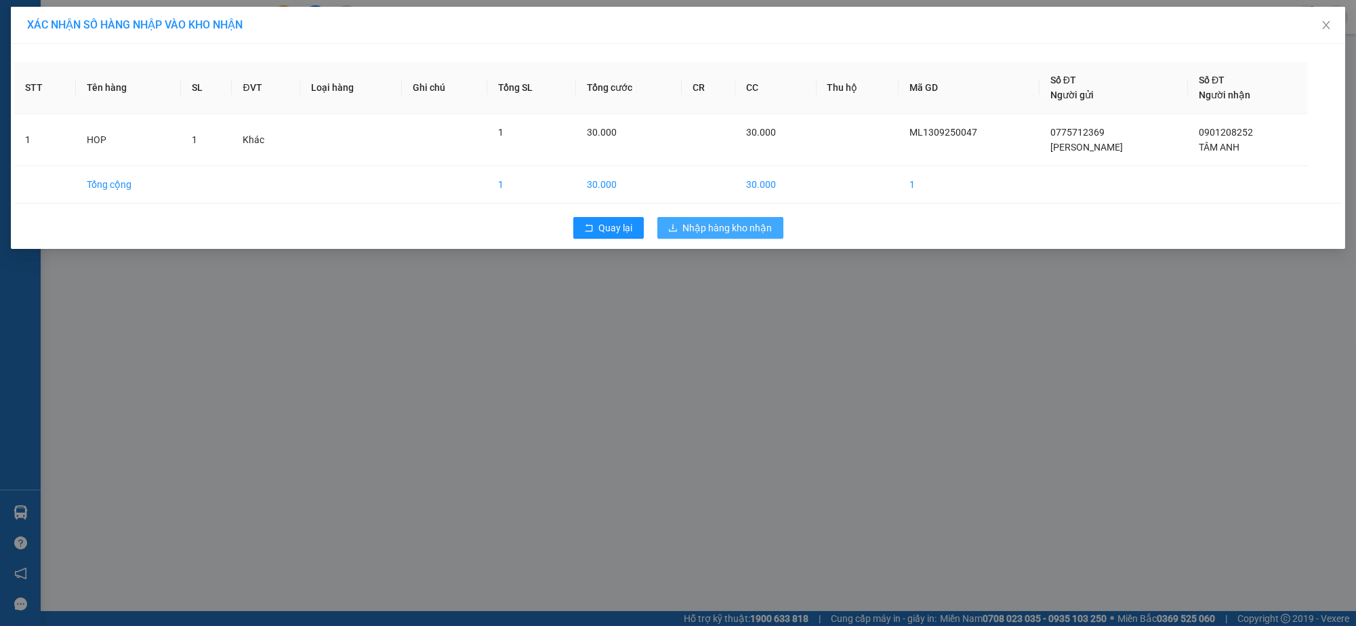
click at [693, 234] on button "Nhập hàng kho nhận" at bounding box center [720, 228] width 126 height 22
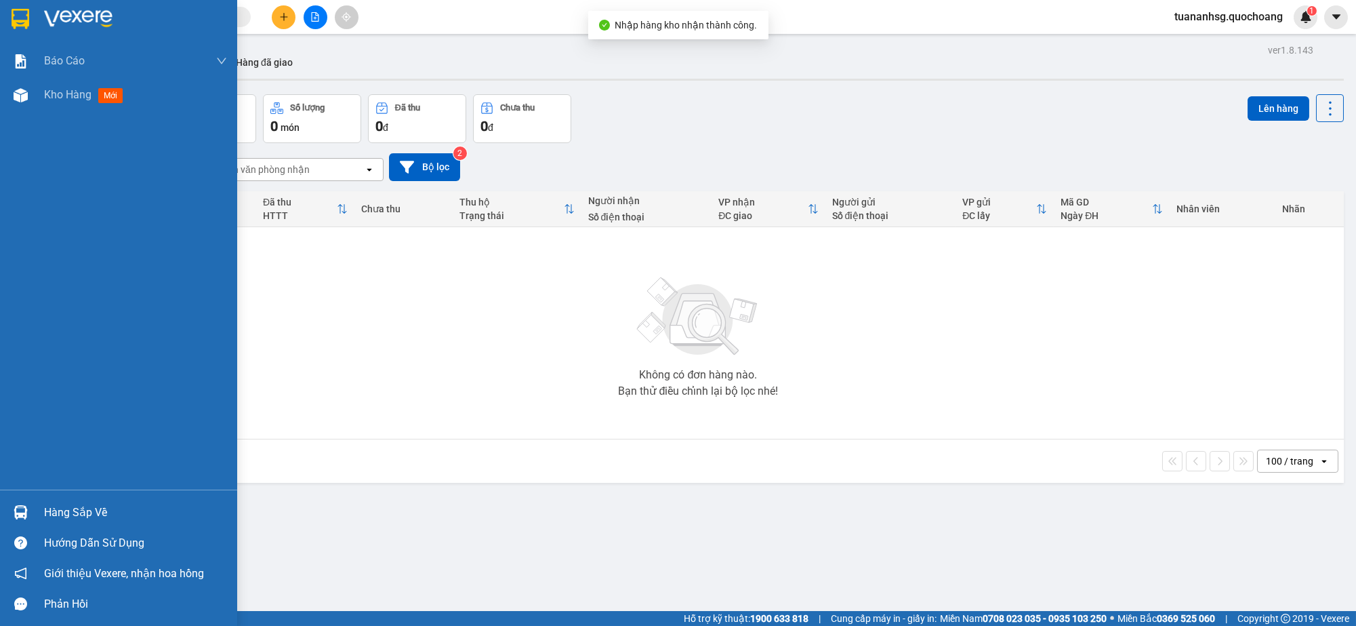
click at [59, 510] on div "Hàng sắp về" at bounding box center [135, 512] width 183 height 20
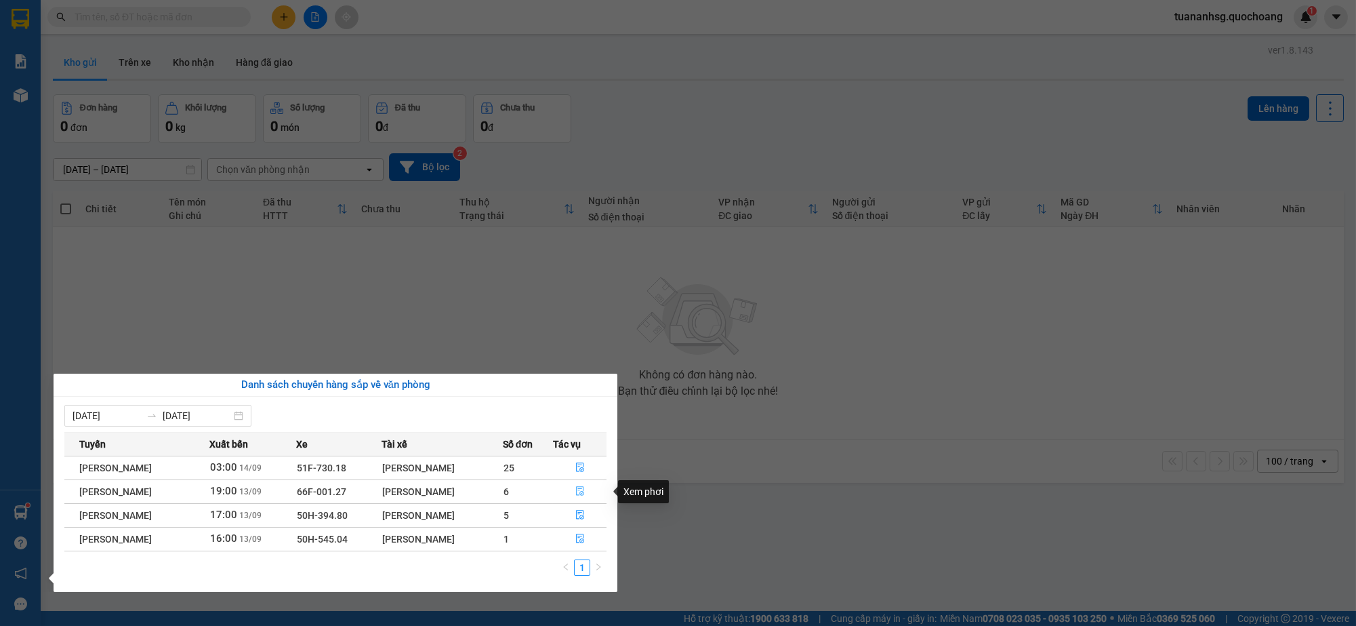
click at [581, 487] on icon "file-done" at bounding box center [580, 490] width 8 height 9
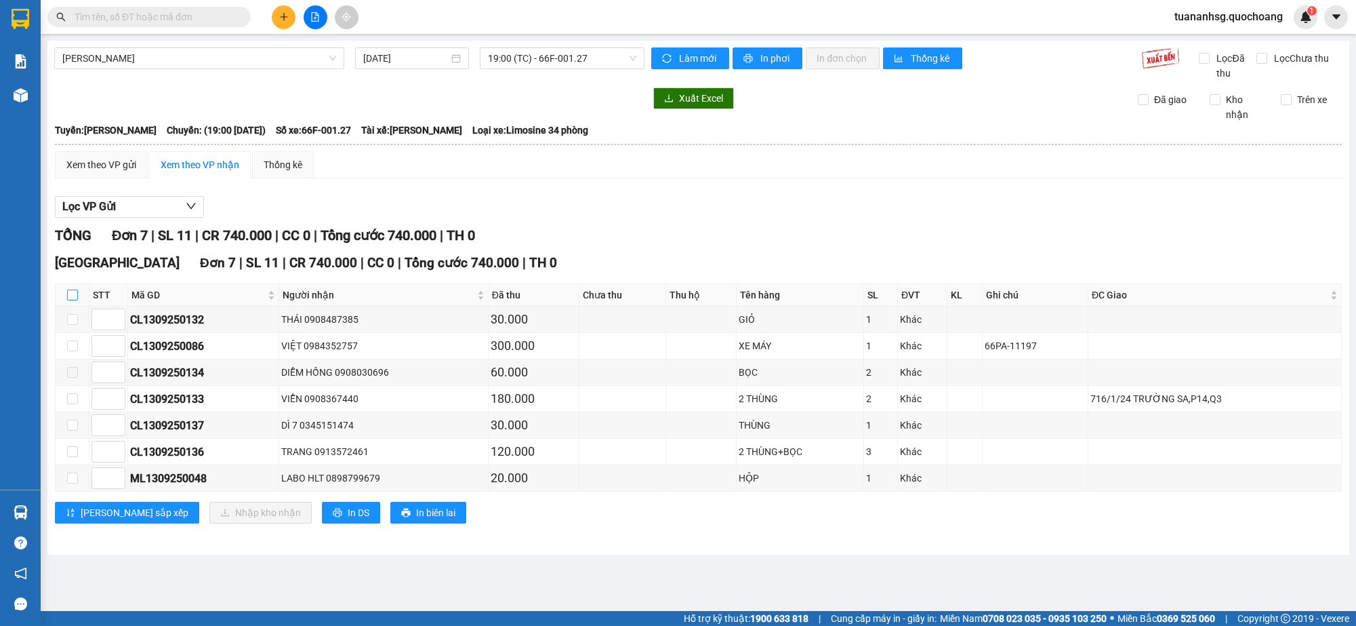
click at [69, 290] on input "checkbox" at bounding box center [72, 294] width 11 height 11
checkbox input "true"
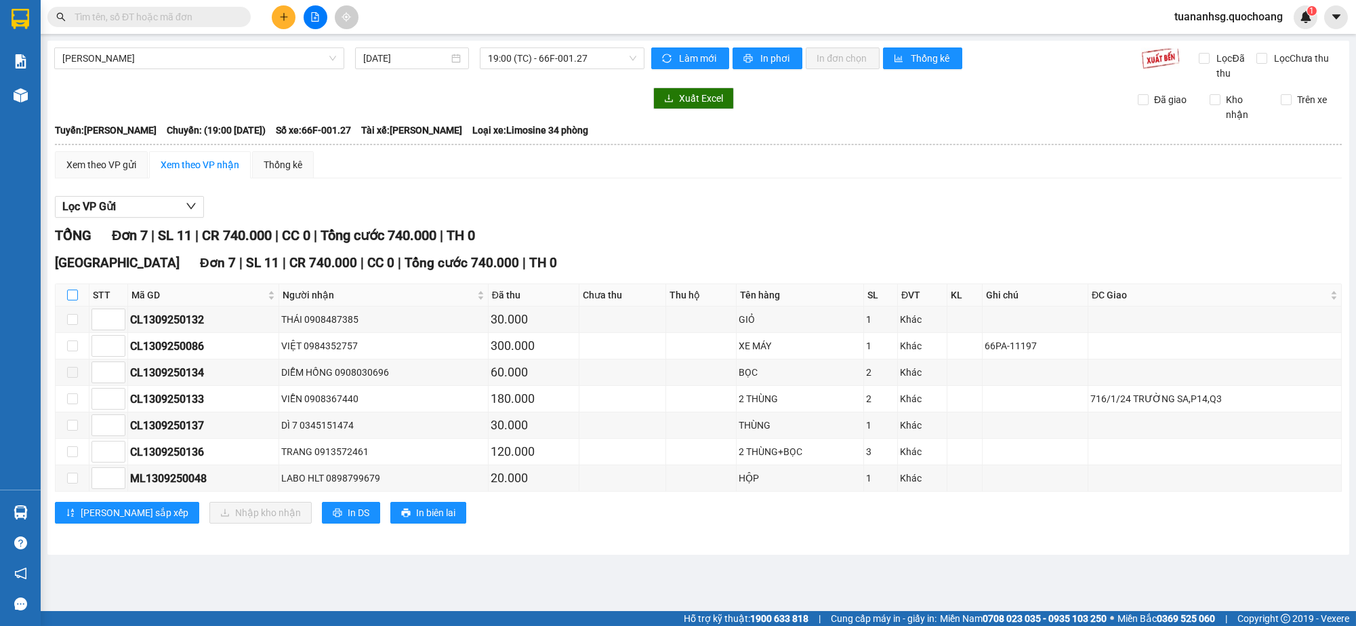
checkbox input "true"
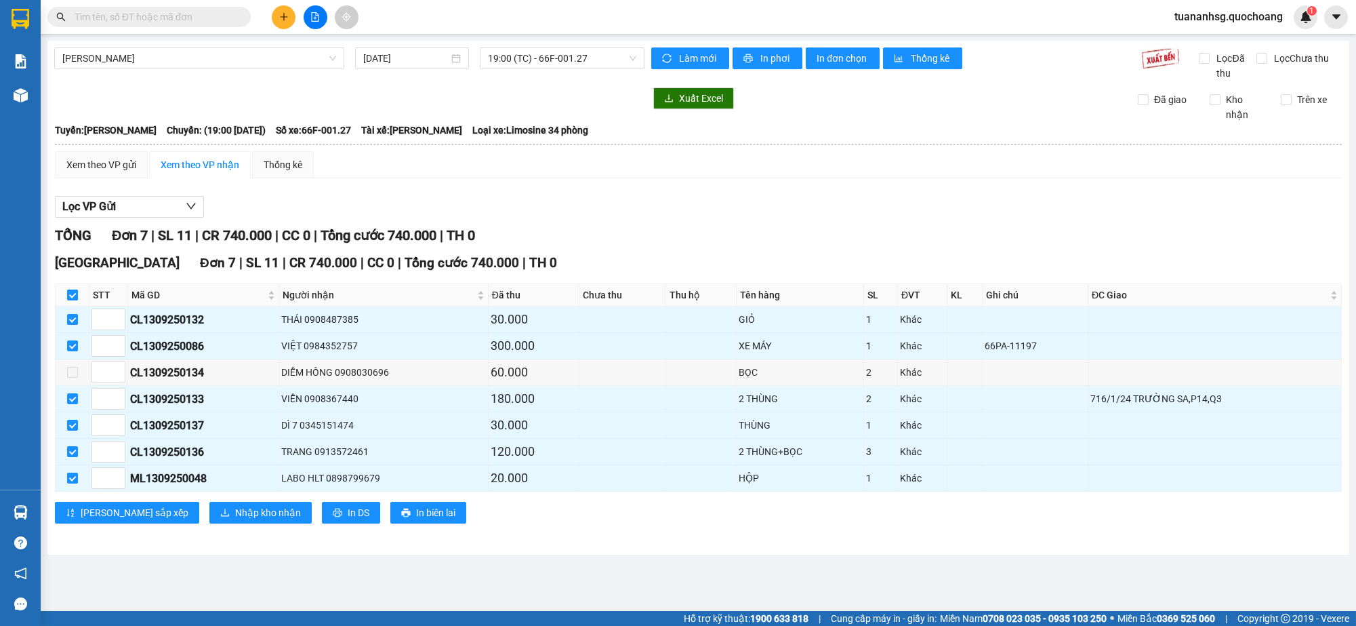
click at [68, 290] on input "checkbox" at bounding box center [72, 294] width 11 height 11
checkbox input "false"
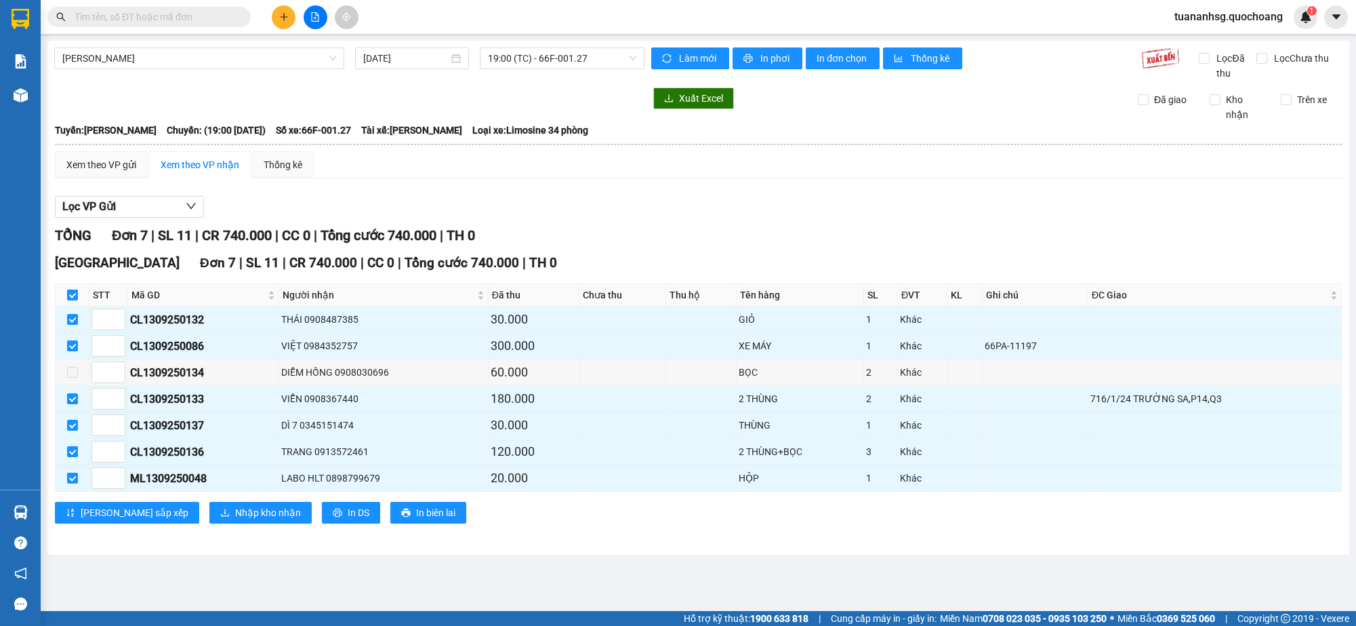
checkbox input "false"
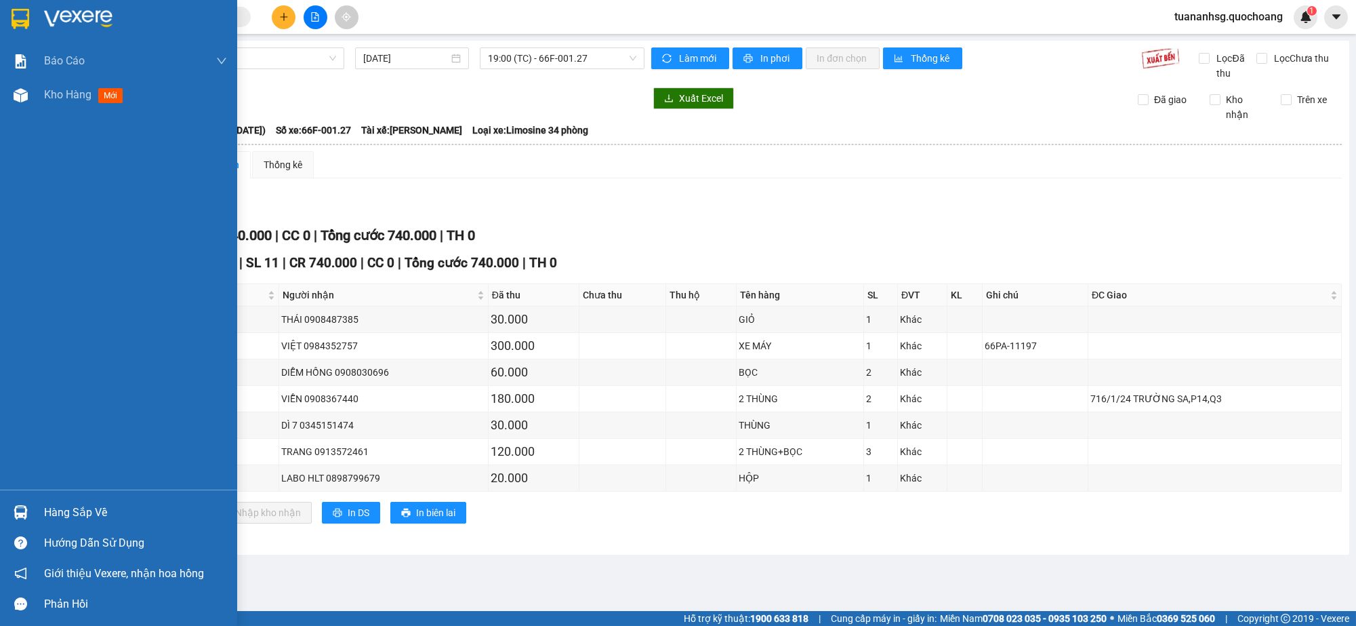
drag, startPoint x: 60, startPoint y: 91, endPoint x: 106, endPoint y: 119, distance: 54.2
click at [61, 91] on span "Kho hàng" at bounding box center [67, 94] width 47 height 13
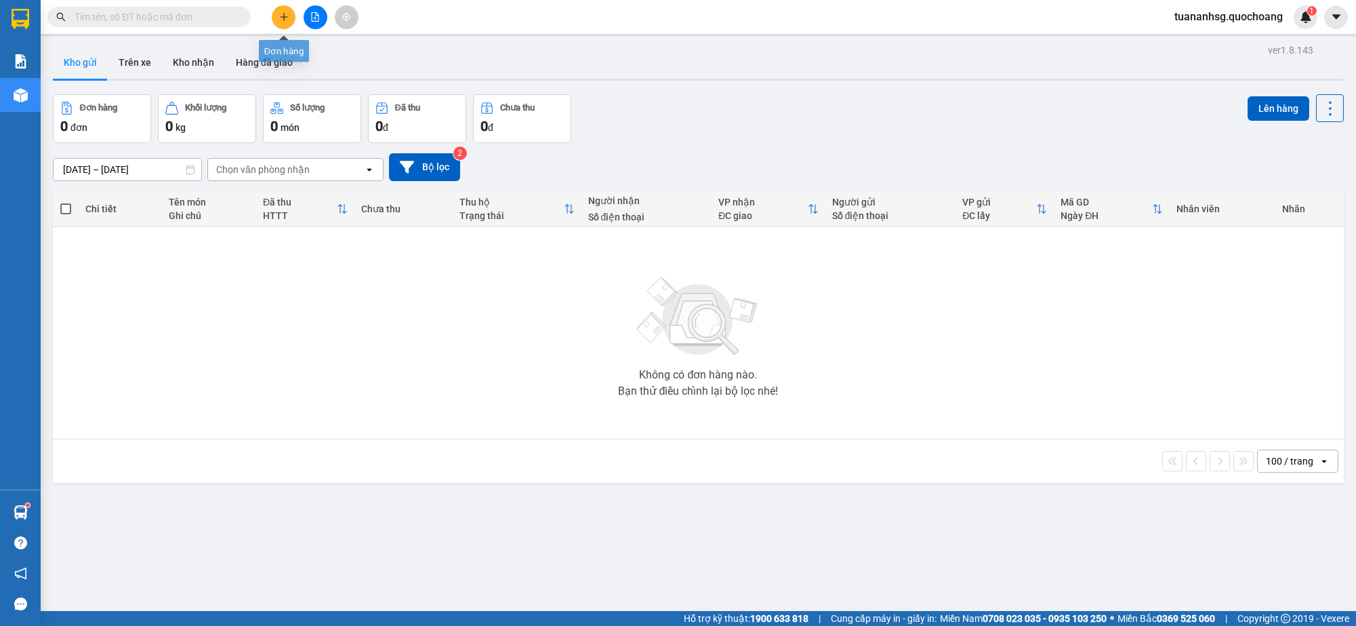
click at [283, 19] on icon "plus" at bounding box center [283, 16] width 9 height 9
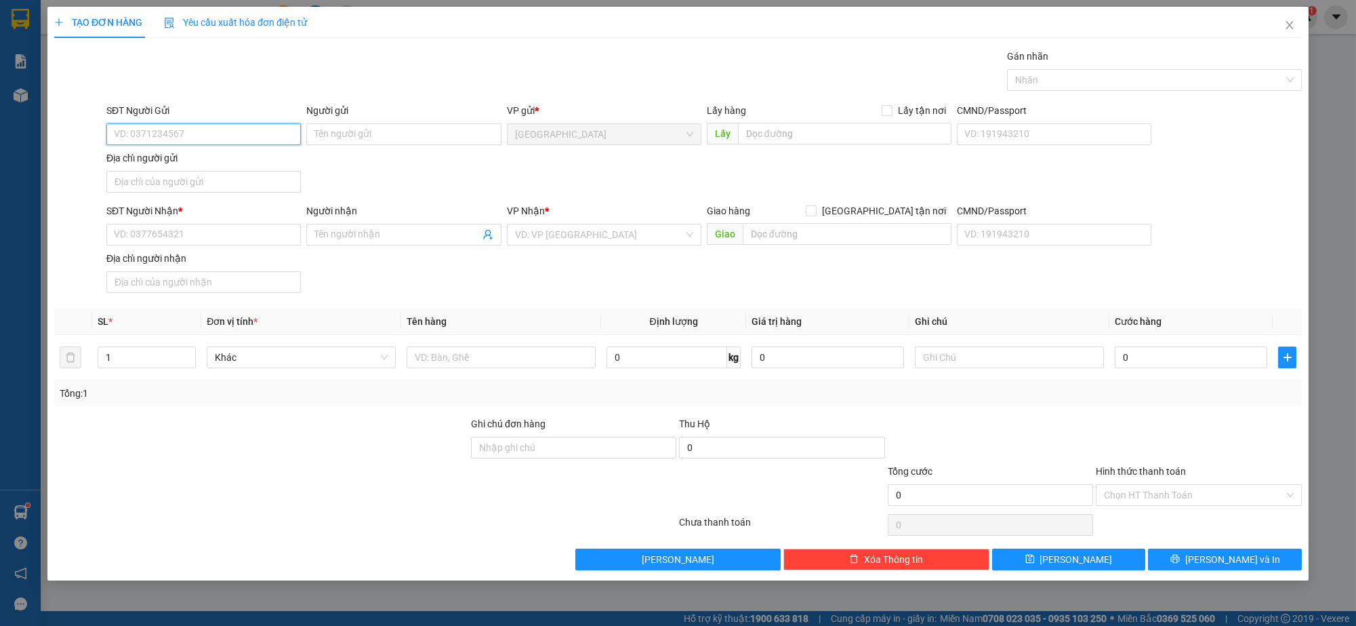
click at [252, 136] on input "SĐT Người Gửi" at bounding box center [203, 134] width 195 height 22
type input "0969626218"
click at [188, 238] on input "SĐT Người Nhận *" at bounding box center [203, 235] width 195 height 22
drag, startPoint x: 201, startPoint y: 134, endPoint x: 30, endPoint y: 139, distance: 170.2
click at [30, 139] on div "TẠO ĐƠN HÀNG Yêu cầu xuất hóa đơn điện tử Transit Pickup Surcharge Ids Transit …" at bounding box center [678, 313] width 1356 height 626
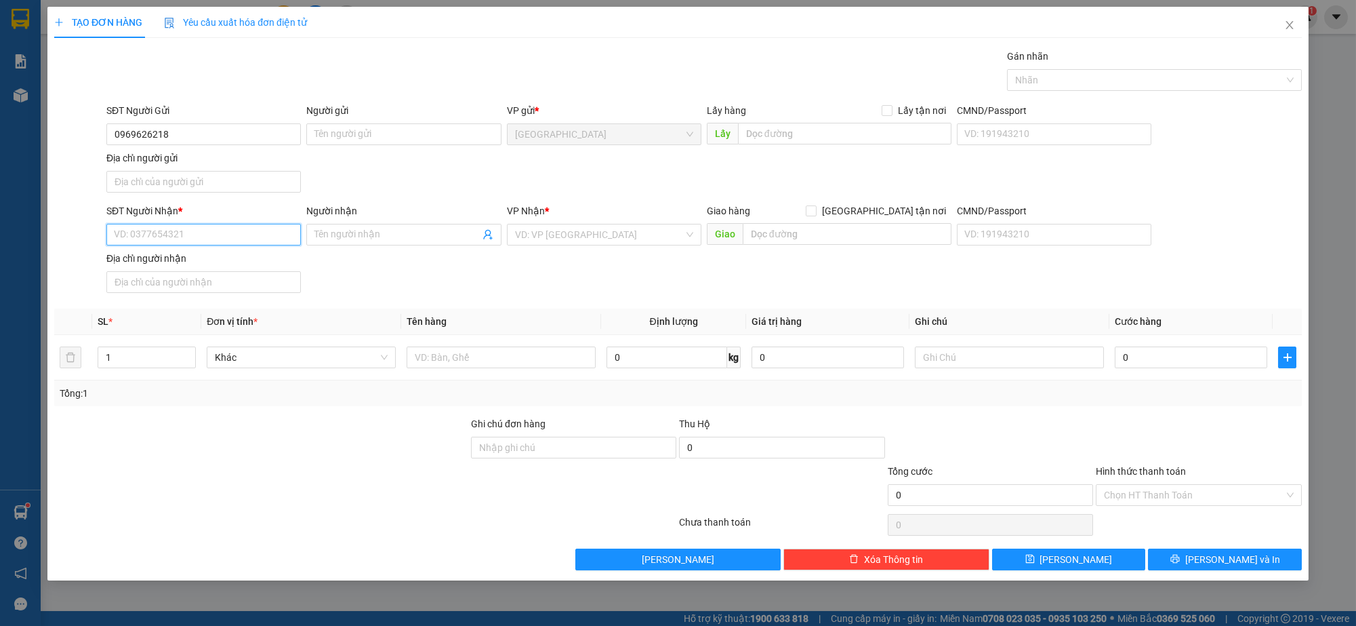
click at [196, 226] on input "SĐT Người Nhận *" at bounding box center [203, 235] width 195 height 22
paste input "0969626218"
type input "0969626218"
drag, startPoint x: 211, startPoint y: 135, endPoint x: 0, endPoint y: 139, distance: 211.5
click at [0, 139] on div "TẠO ĐƠN HÀNG Yêu cầu xuất hóa đơn điện tử Transit Pickup Surcharge Ids Transit …" at bounding box center [678, 313] width 1356 height 626
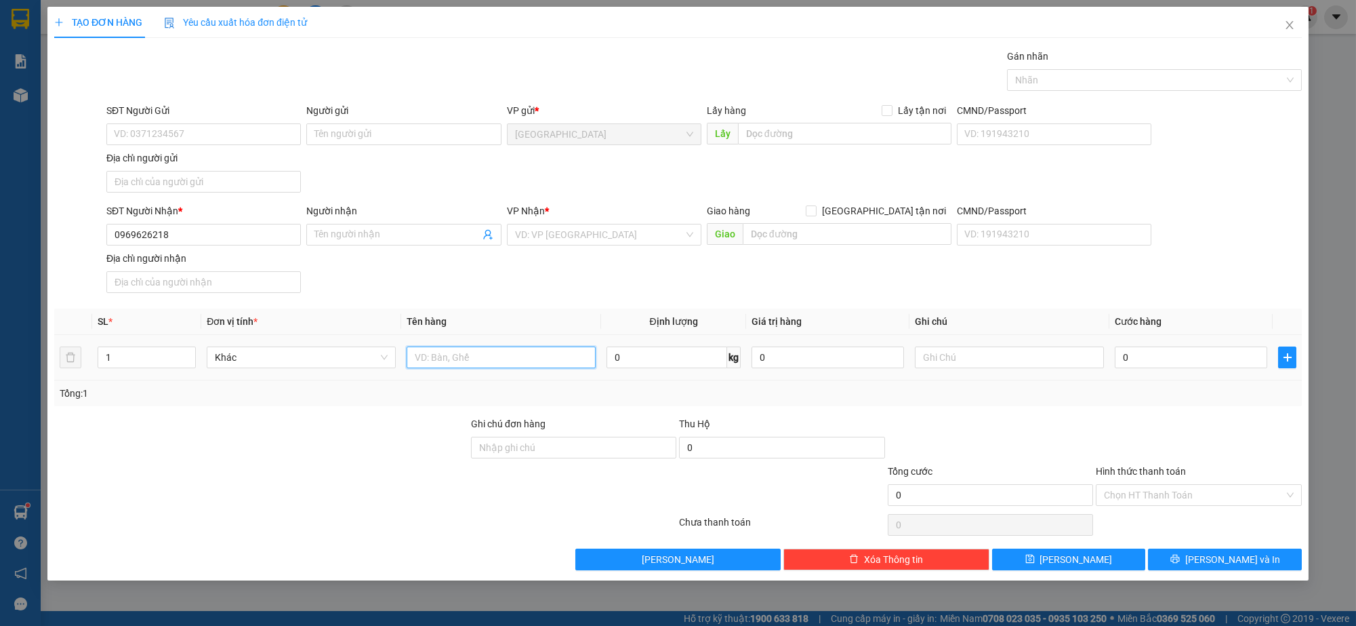
click at [441, 358] on input "text" at bounding box center [501, 357] width 189 height 22
type input "CUỘN"
click at [414, 237] on input "Người nhận" at bounding box center [396, 234] width 165 height 15
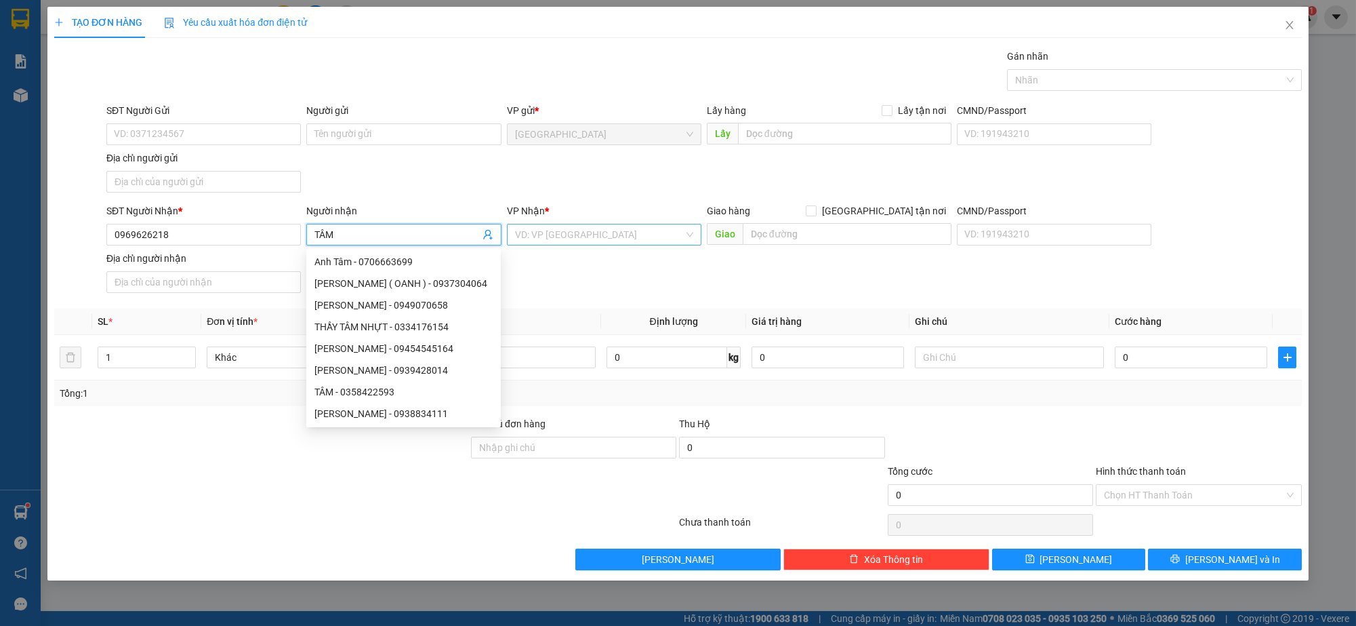
type input "TÂM"
click at [550, 234] on input "search" at bounding box center [599, 234] width 169 height 20
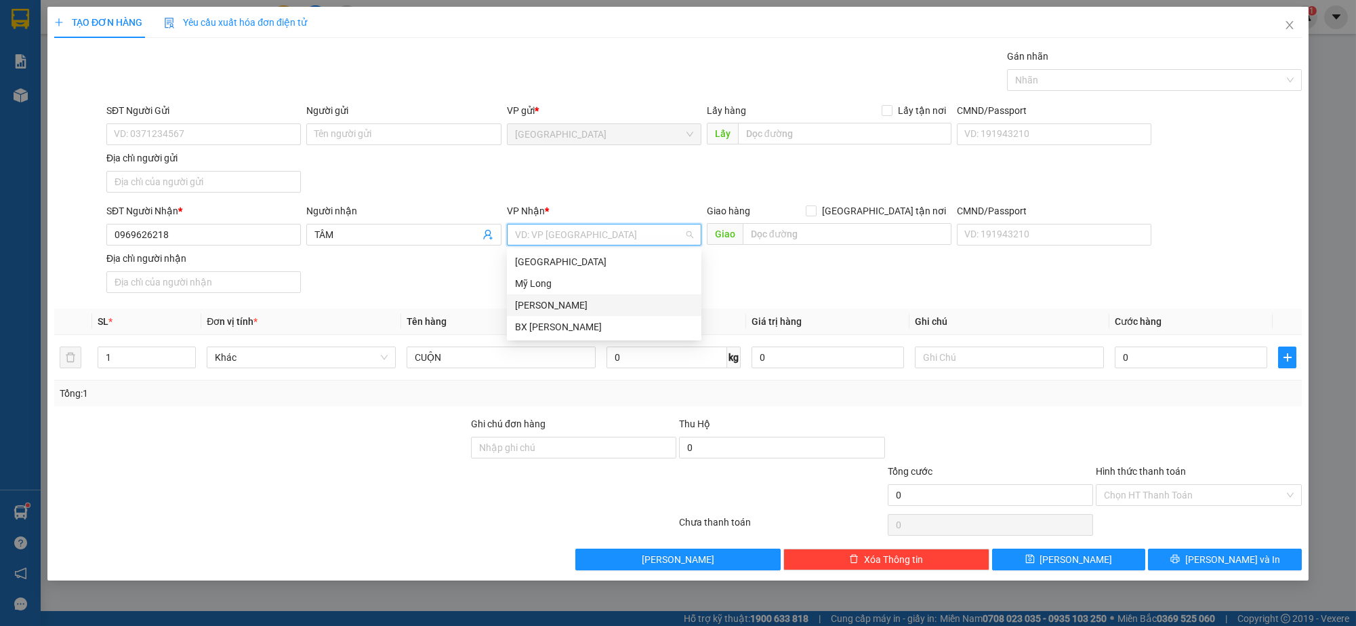
click at [577, 306] on div "[PERSON_NAME]" at bounding box center [604, 305] width 178 height 15
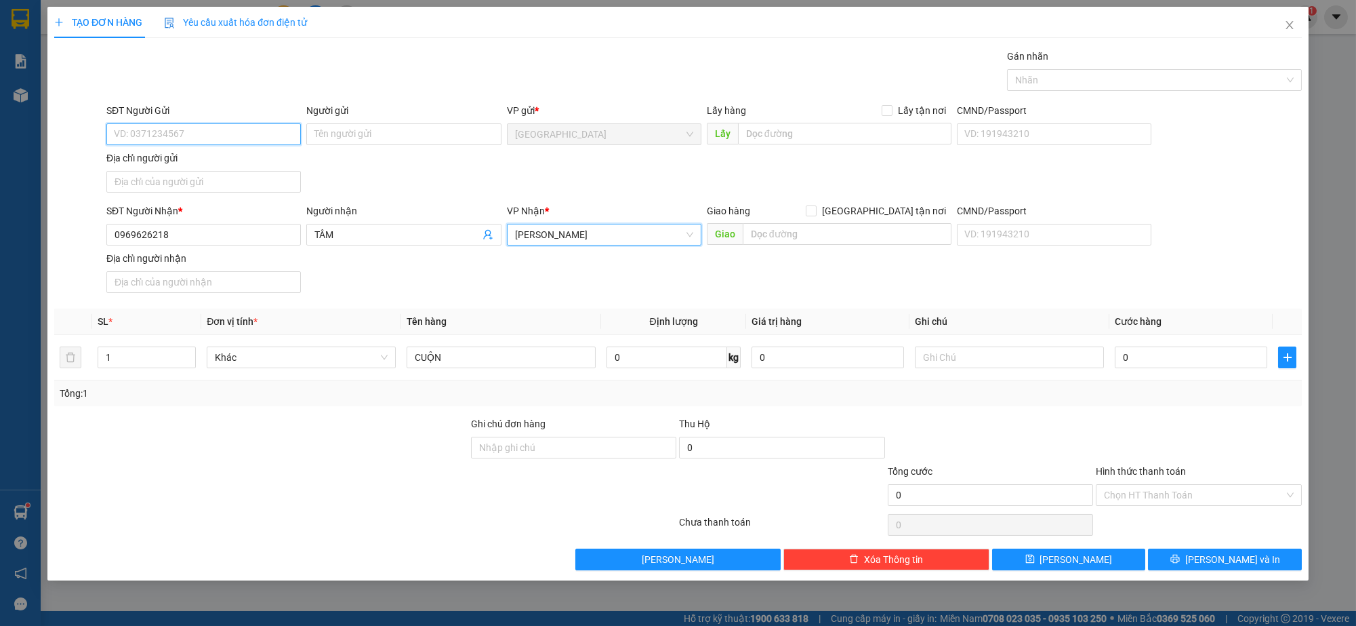
click at [235, 131] on input "SĐT Người Gửi" at bounding box center [203, 134] width 195 height 22
type input "0988273491"
click at [319, 137] on input "Người gửi" at bounding box center [403, 134] width 195 height 22
type input "MAI THANH TOÀN"
click at [249, 184] on input "Địa chỉ người gửi" at bounding box center [203, 182] width 195 height 22
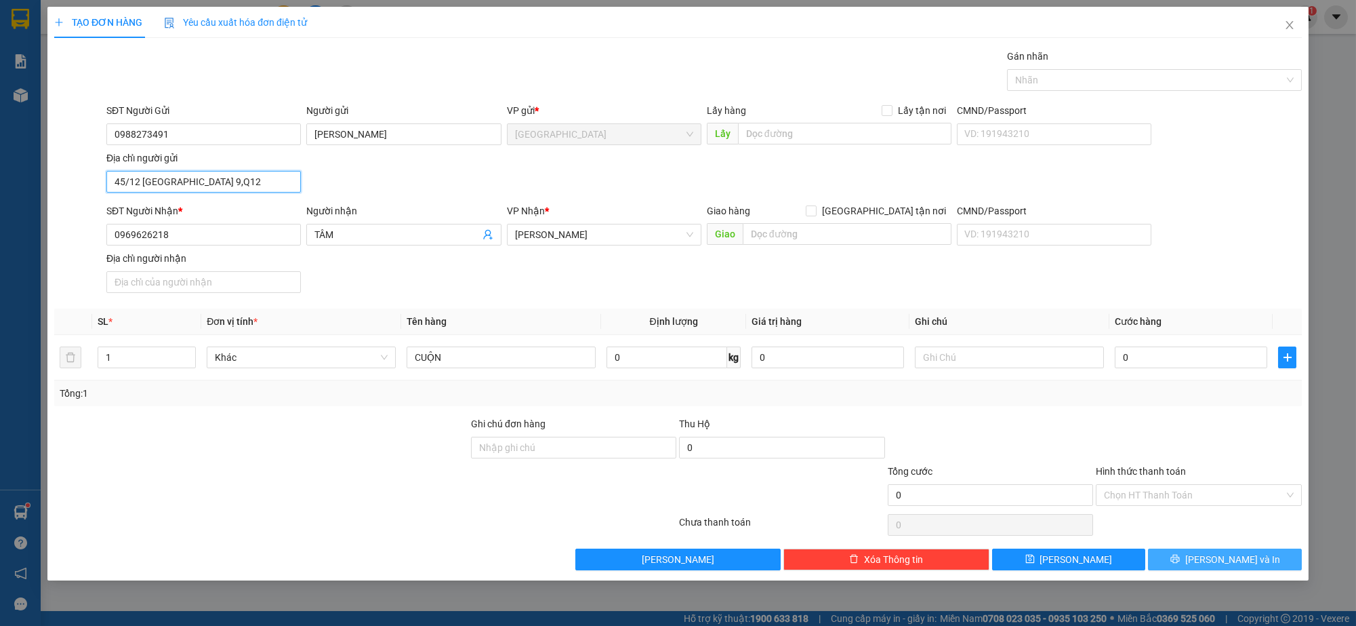
type input "45/12 TRUNG MỸ TÂY 9,Q12"
click at [1223, 559] on span "Lưu và In" at bounding box center [1232, 559] width 95 height 15
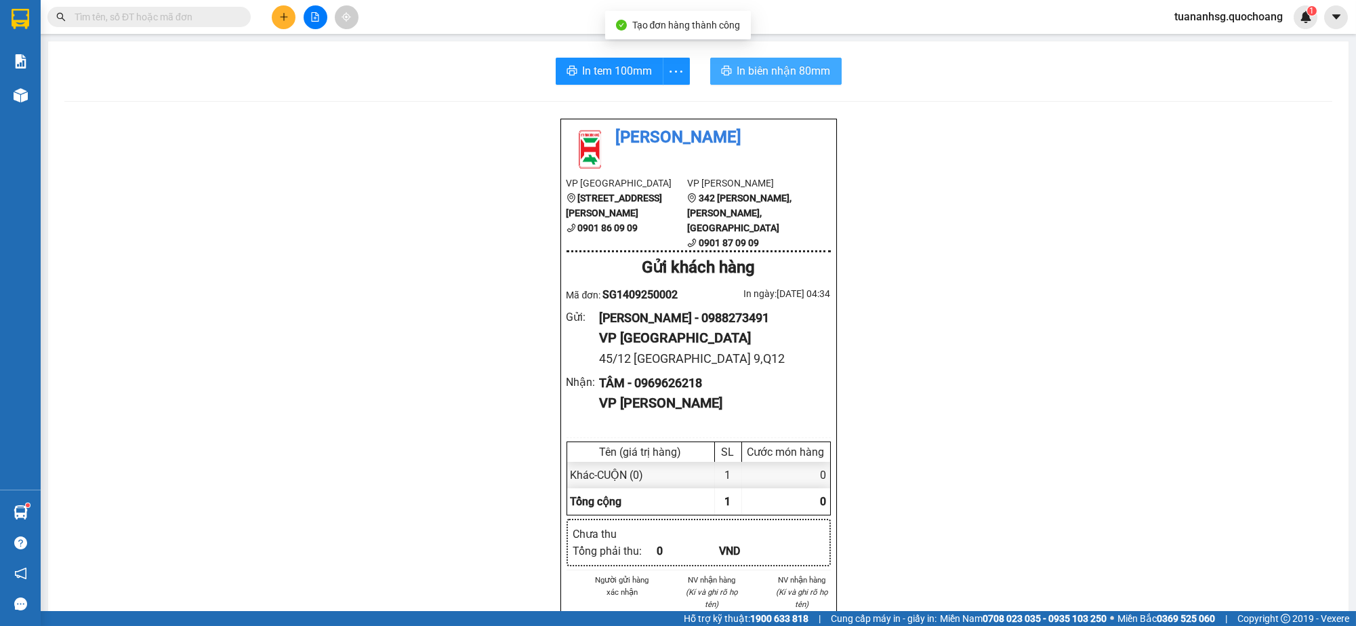
click at [737, 72] on span "In biên nhận 80mm" at bounding box center [784, 70] width 94 height 17
click at [645, 79] on span "In tem 100mm" at bounding box center [618, 70] width 70 height 17
